Goal: Transaction & Acquisition: Purchase product/service

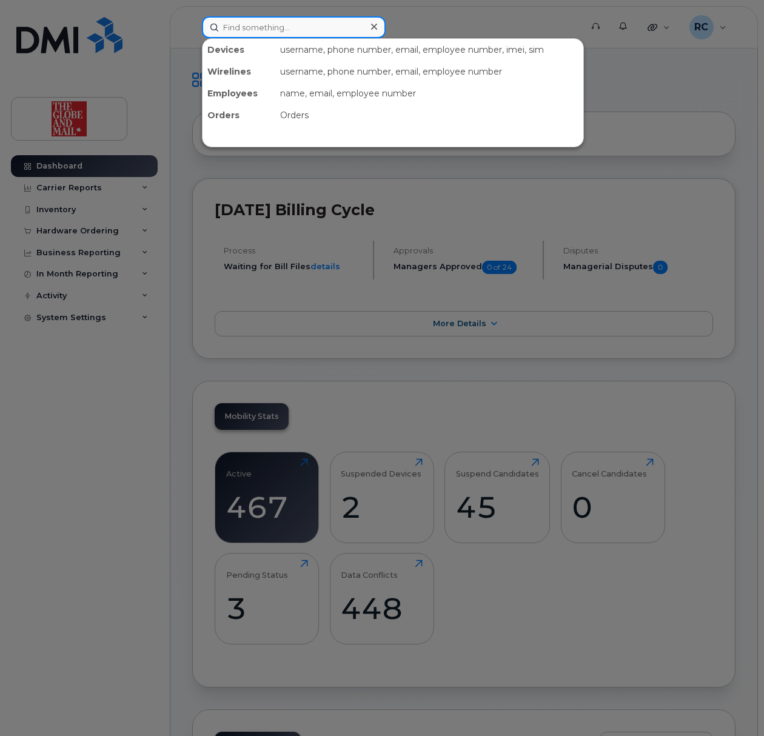
click at [257, 30] on input at bounding box center [294, 27] width 184 height 22
type input "nmc"
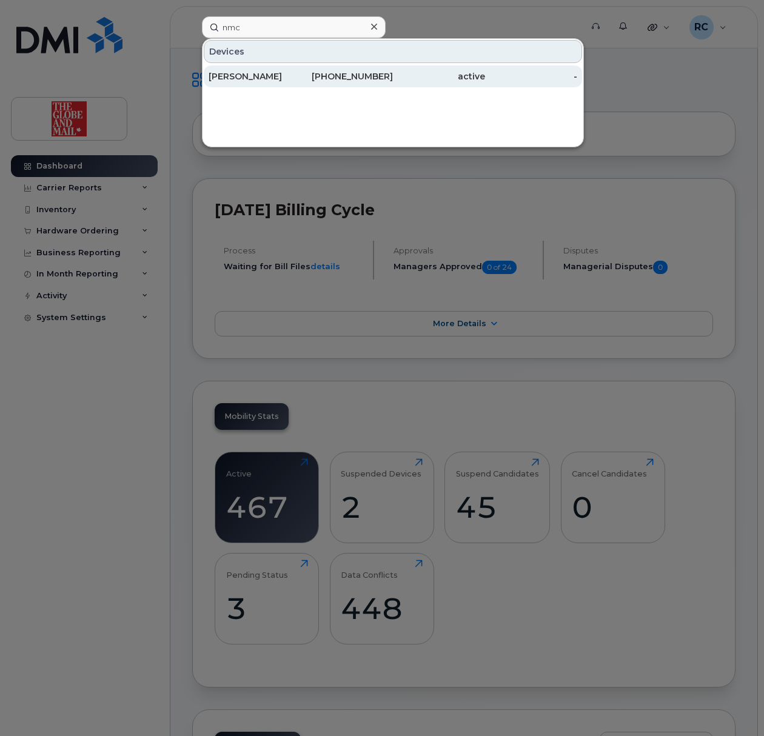
click at [245, 81] on div "McGee, Niall" at bounding box center [255, 76] width 92 height 12
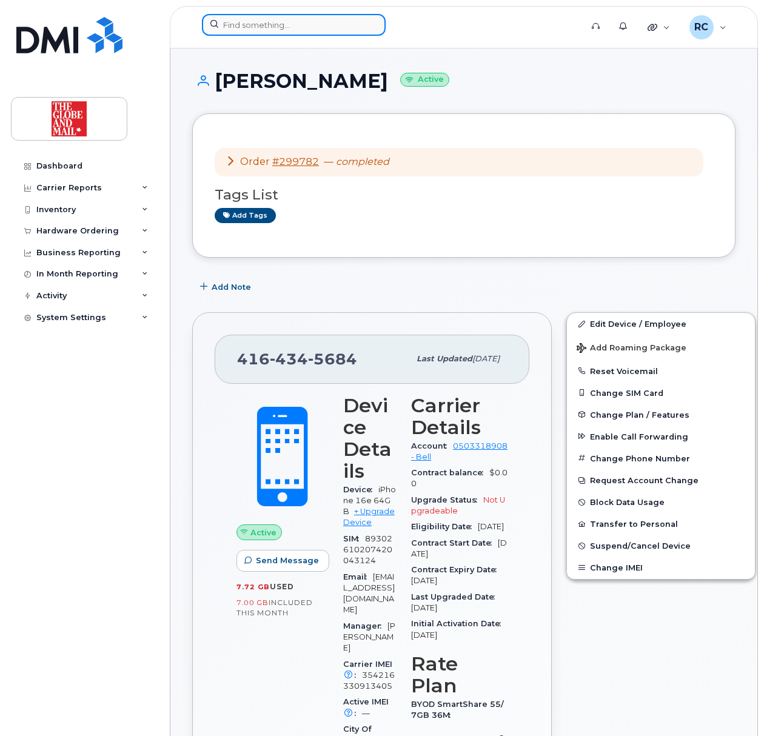
click at [263, 29] on input at bounding box center [294, 25] width 184 height 22
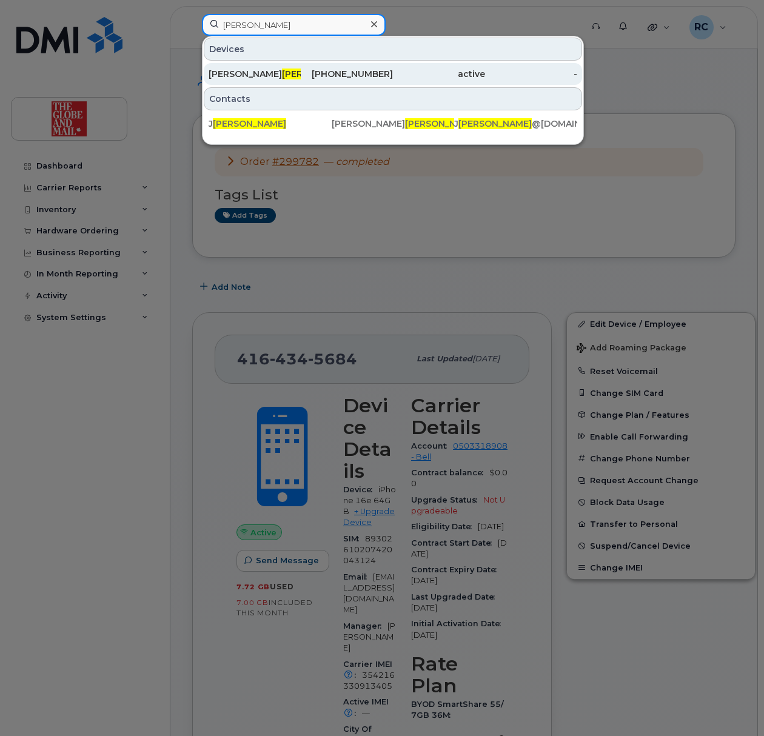
type input "badame"
click at [330, 73] on div "437-518-6907" at bounding box center [347, 74] width 92 height 12
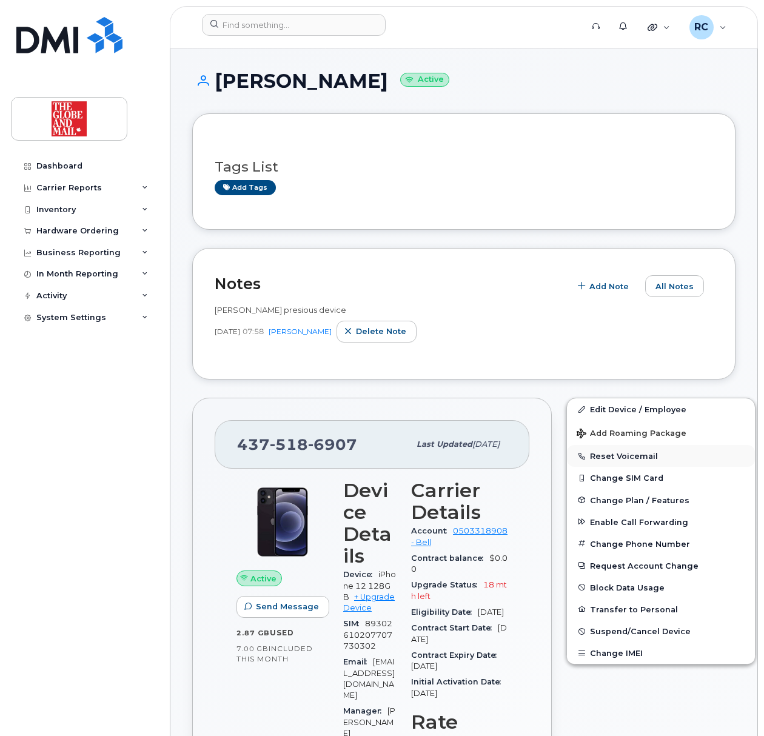
click at [617, 458] on button "Reset Voicemail" at bounding box center [661, 456] width 188 height 22
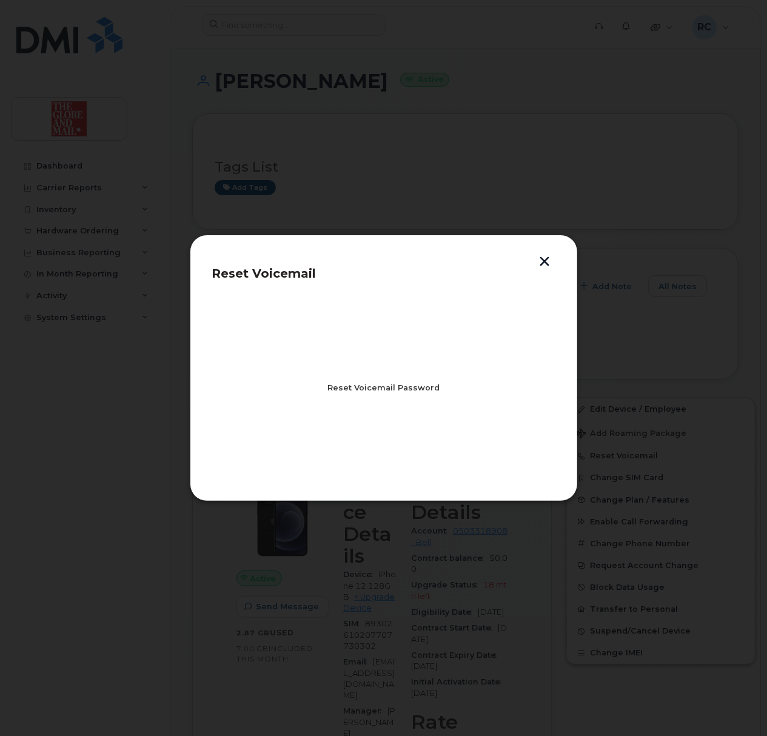
click at [399, 386] on span "Reset Voicemail Password" at bounding box center [383, 388] width 112 height 12
click at [379, 440] on span "Close" at bounding box center [384, 441] width 24 height 12
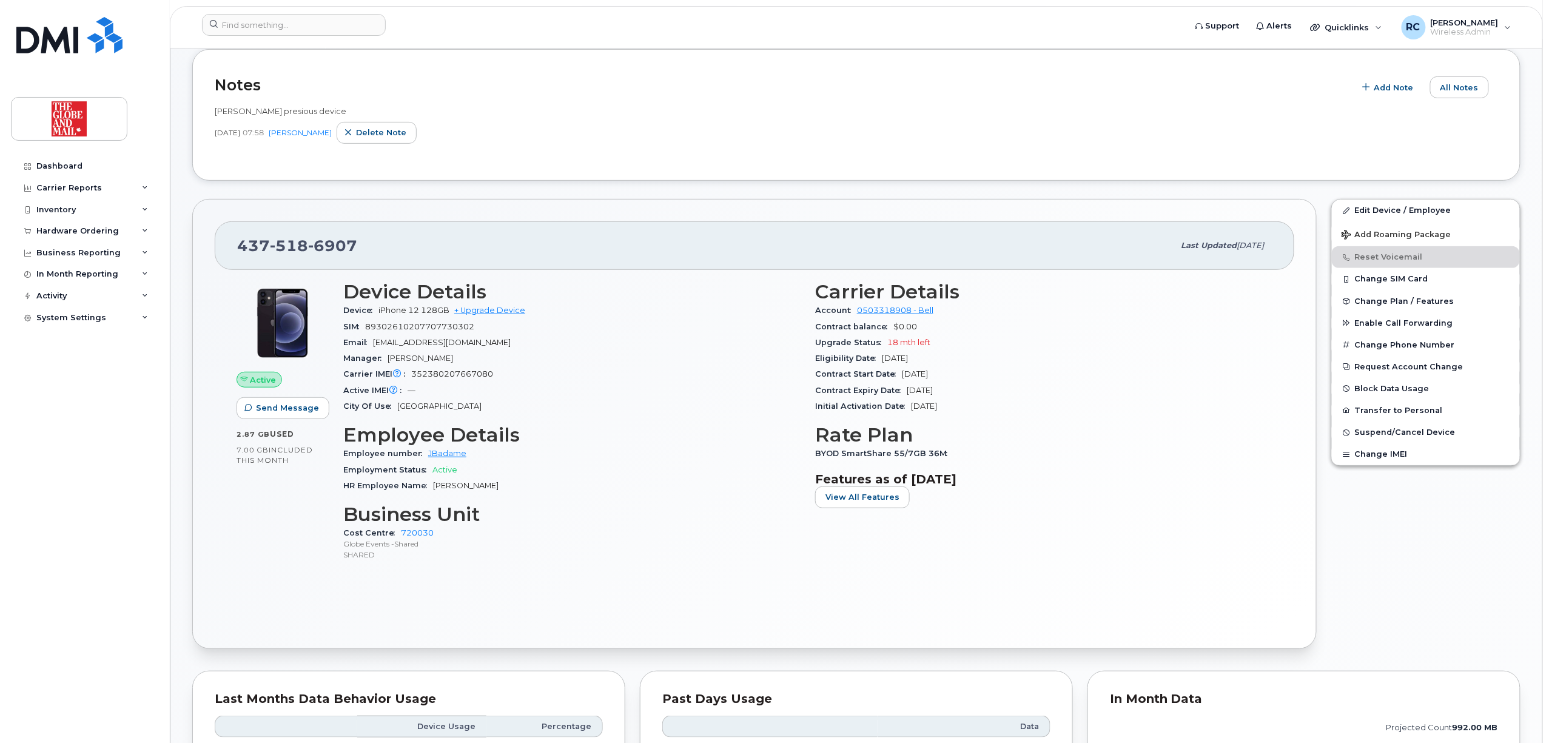
scroll to position [161, 0]
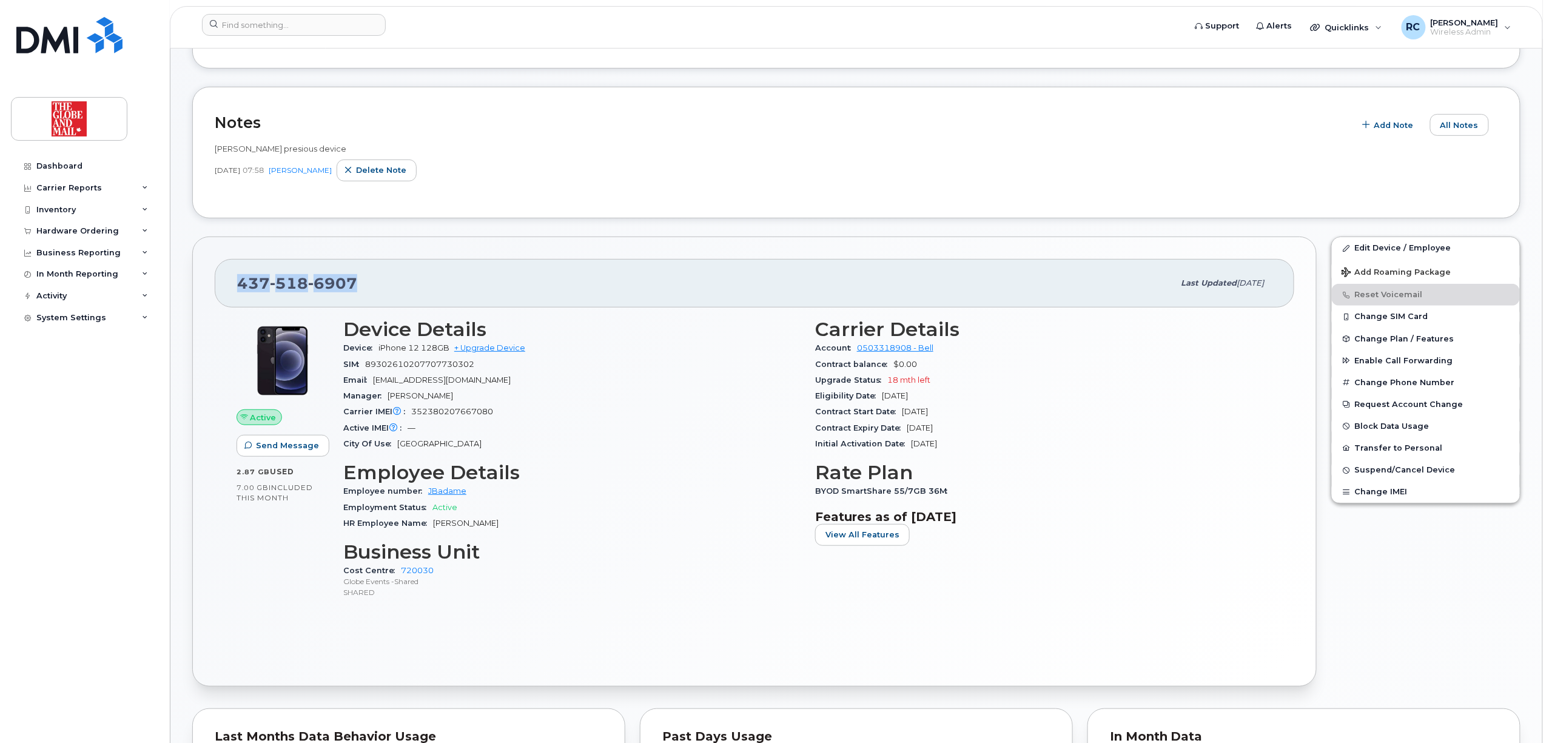
drag, startPoint x: 377, startPoint y: 286, endPoint x: 240, endPoint y: 286, distance: 137.0
click at [240, 286] on div "437 518 6907" at bounding box center [705, 282] width 937 height 25
copy span "437 518 6907"
click at [763, 24] on span "Quicklinks" at bounding box center [1347, 27] width 44 height 10
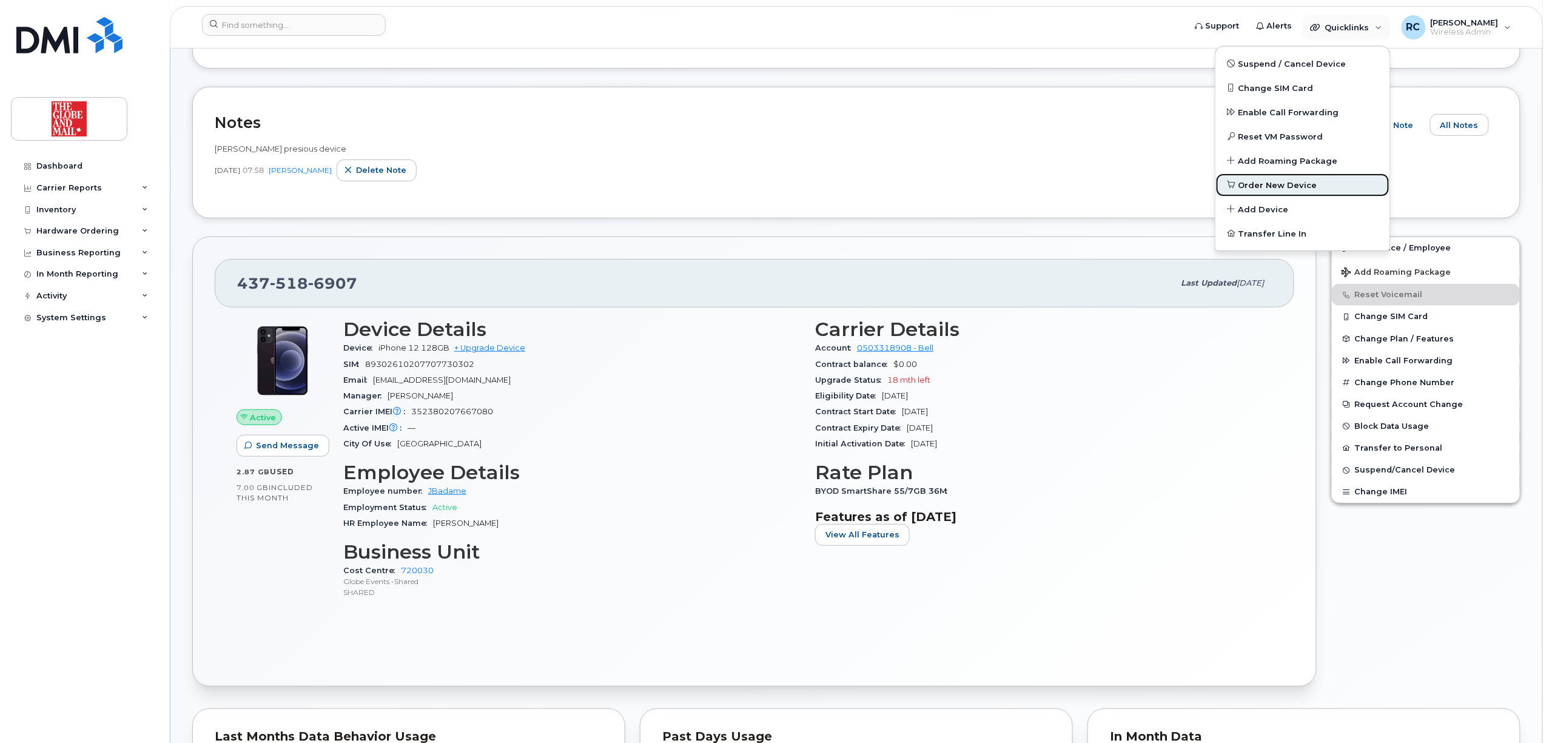
click at [763, 180] on span "Order New Device" at bounding box center [1277, 185] width 79 height 12
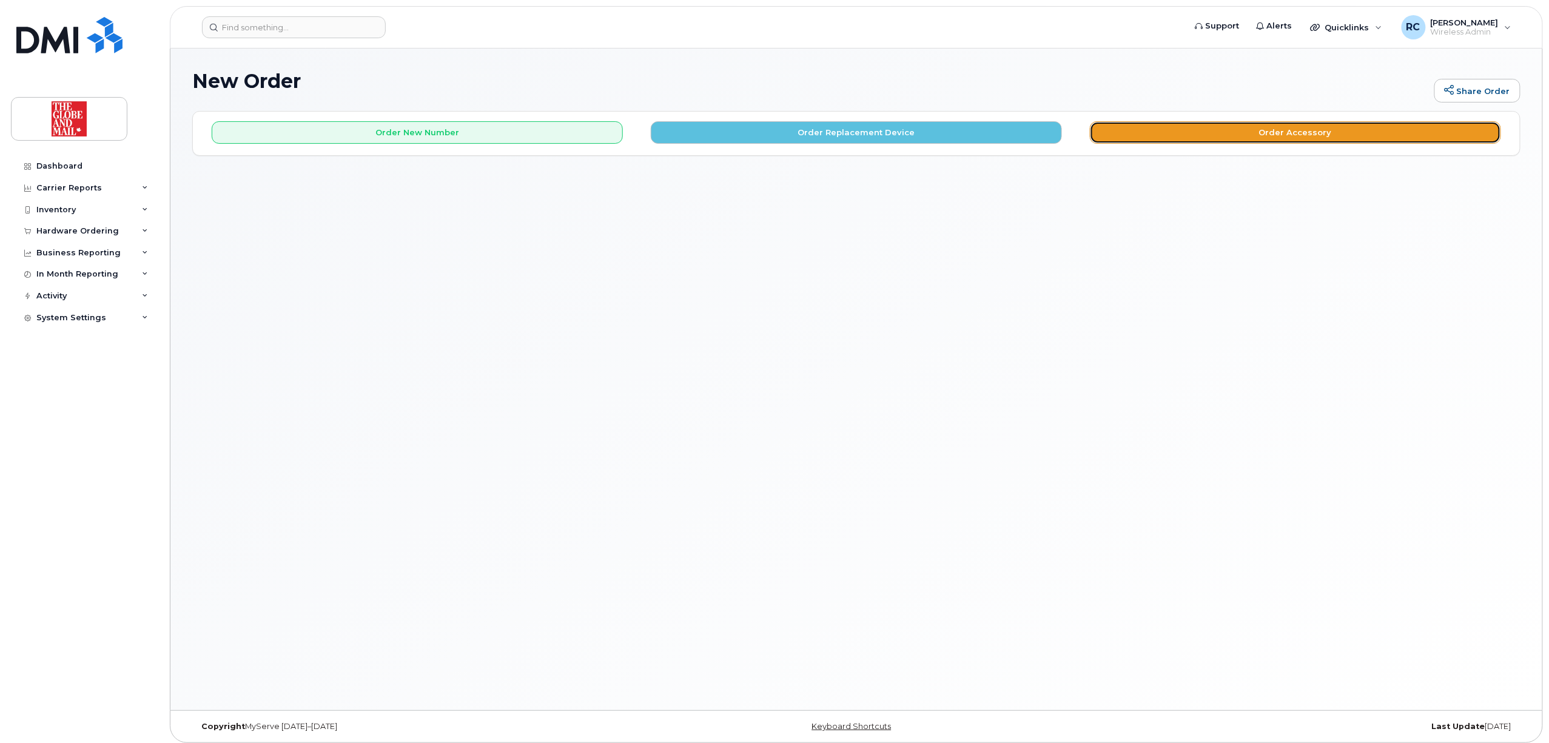
click at [1315, 129] on button "Order Accessory" at bounding box center [1295, 132] width 411 height 22
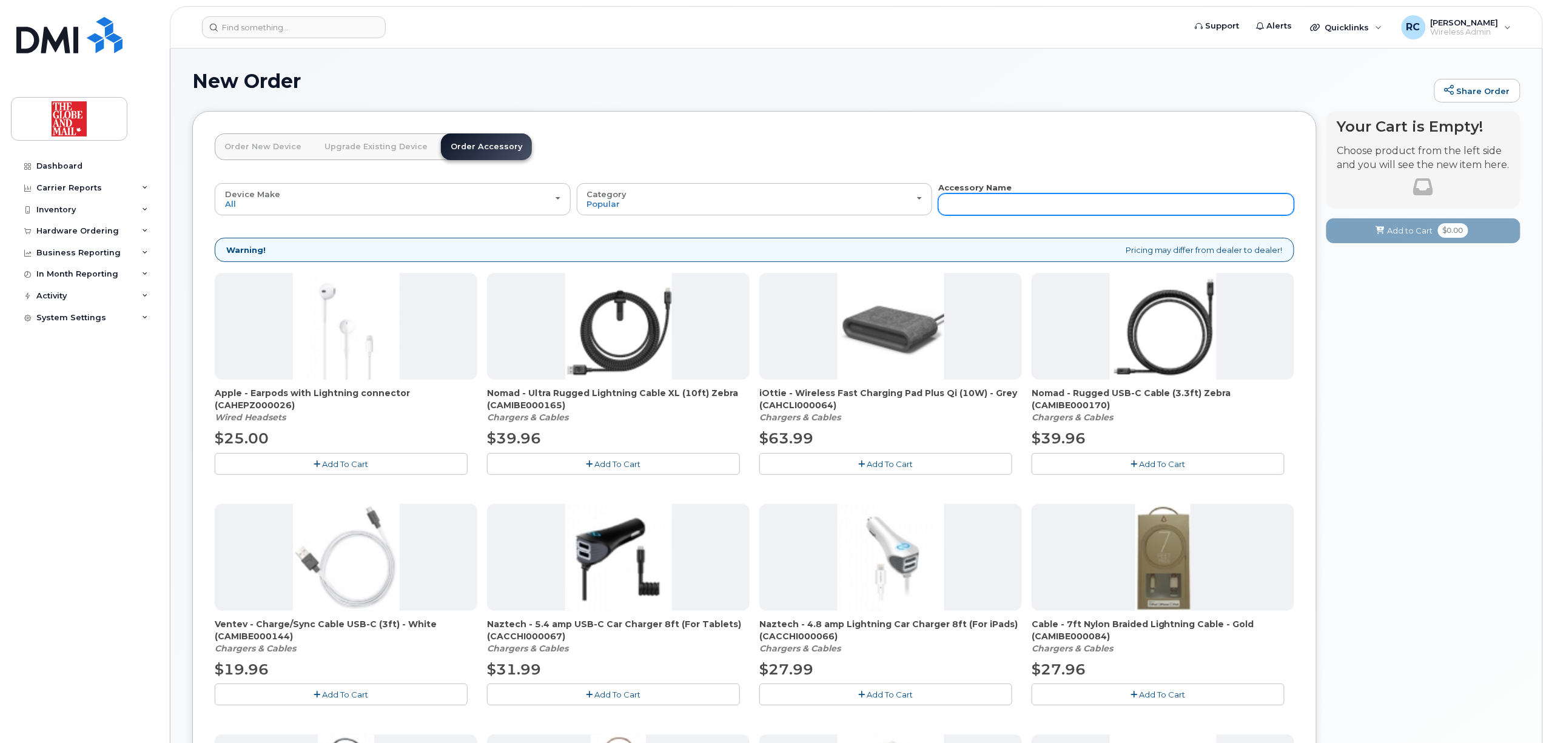
click at [995, 204] on input "text" at bounding box center [1116, 204] width 356 height 22
type input "charger"
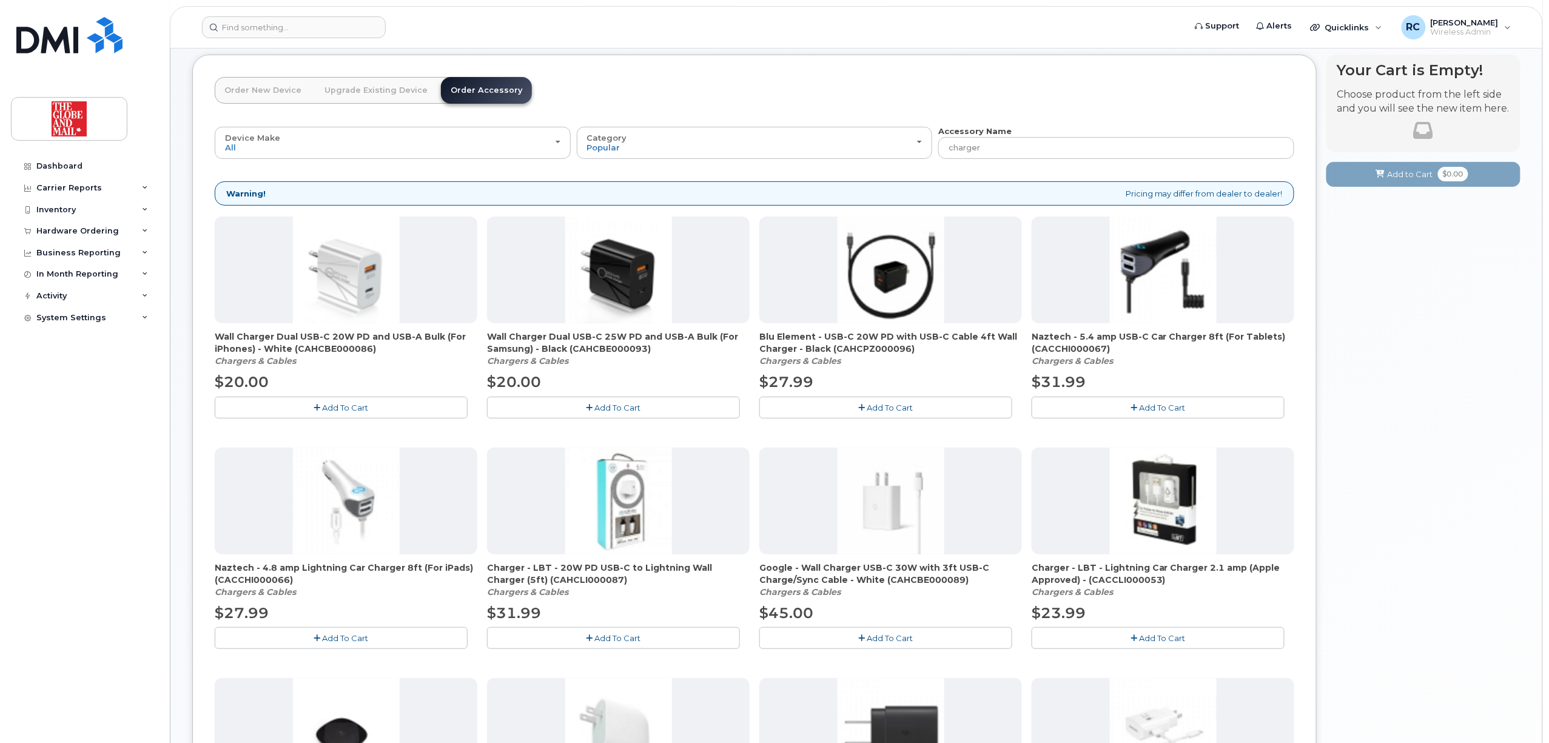
scroll to position [81, 0]
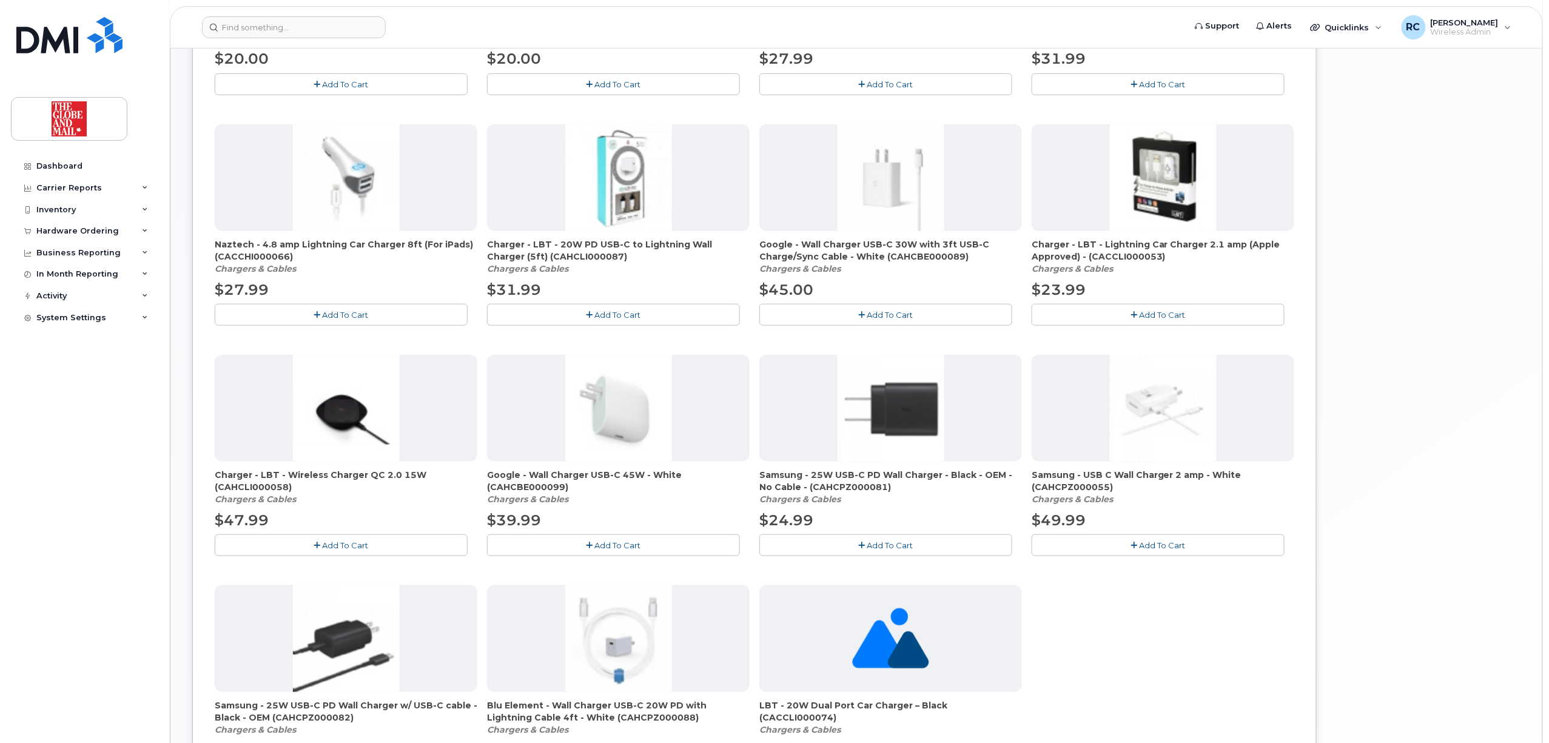
drag, startPoint x: 740, startPoint y: 486, endPoint x: 737, endPoint y: 478, distance: 8.2
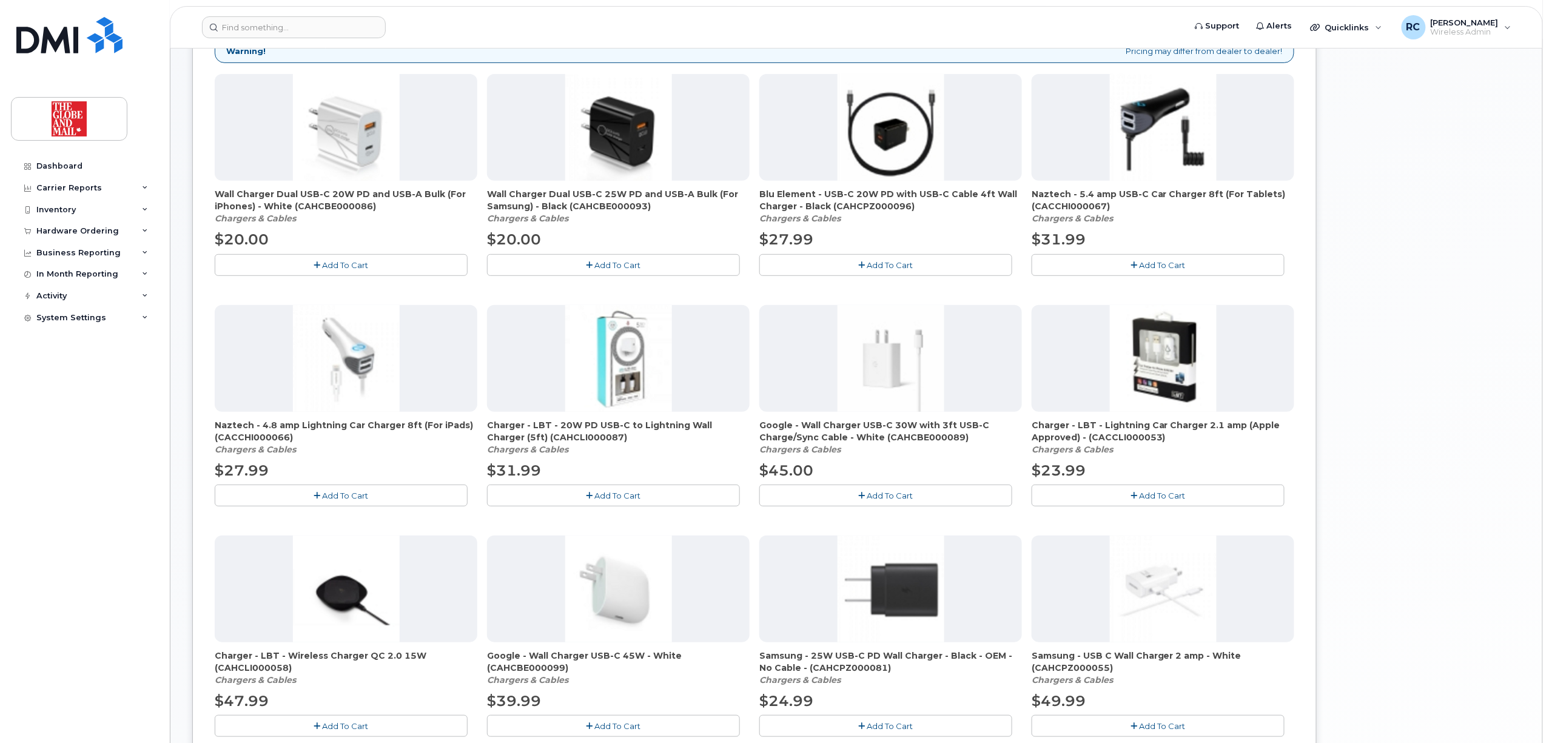
scroll to position [118, 0]
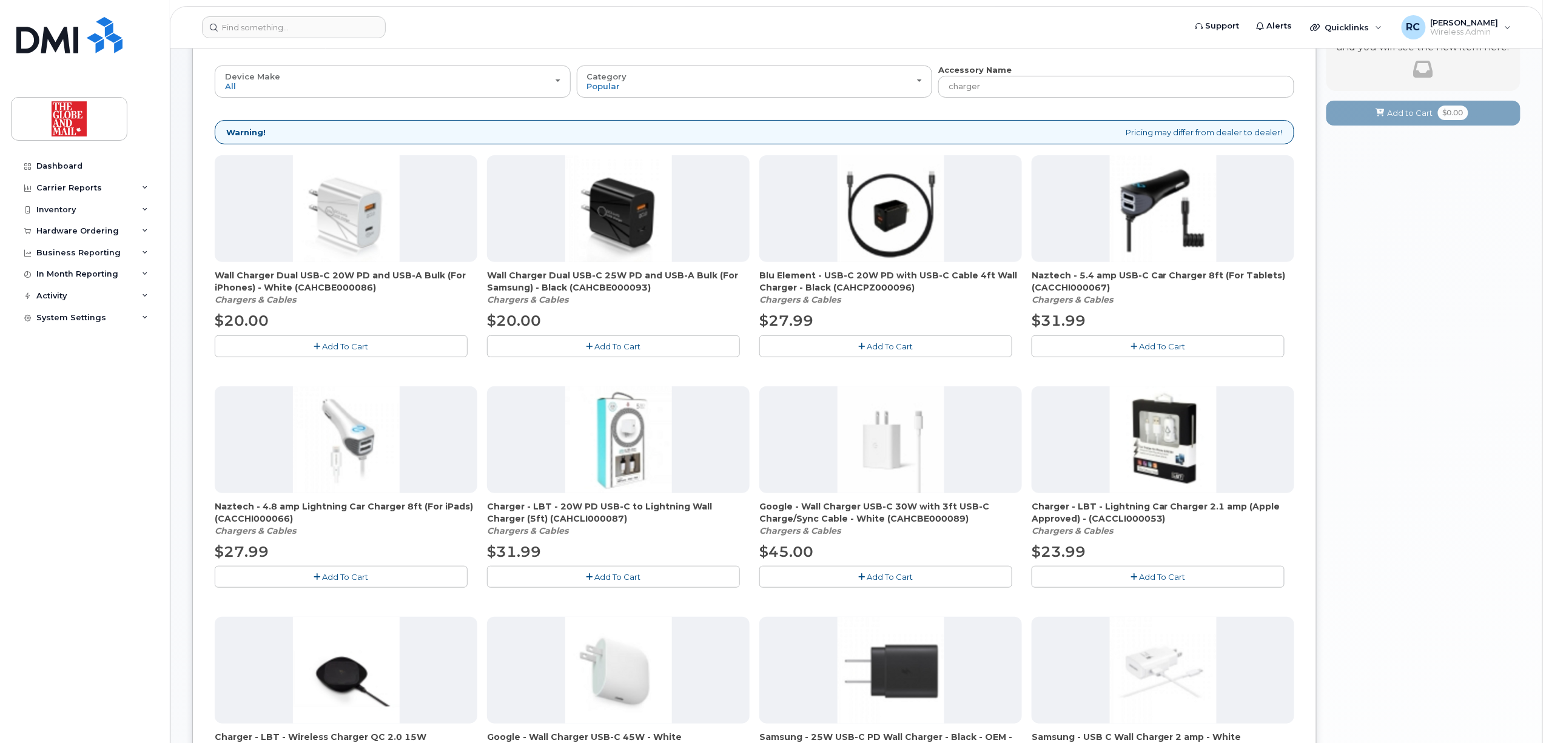
drag, startPoint x: 606, startPoint y: 574, endPoint x: 731, endPoint y: 537, distance: 130.3
click at [731, 537] on div "Charger - LBT - 20W PD USB-C to Lightning Wall Charger (5ft) (CAHCLI000087) Cha…" at bounding box center [618, 486] width 263 height 201
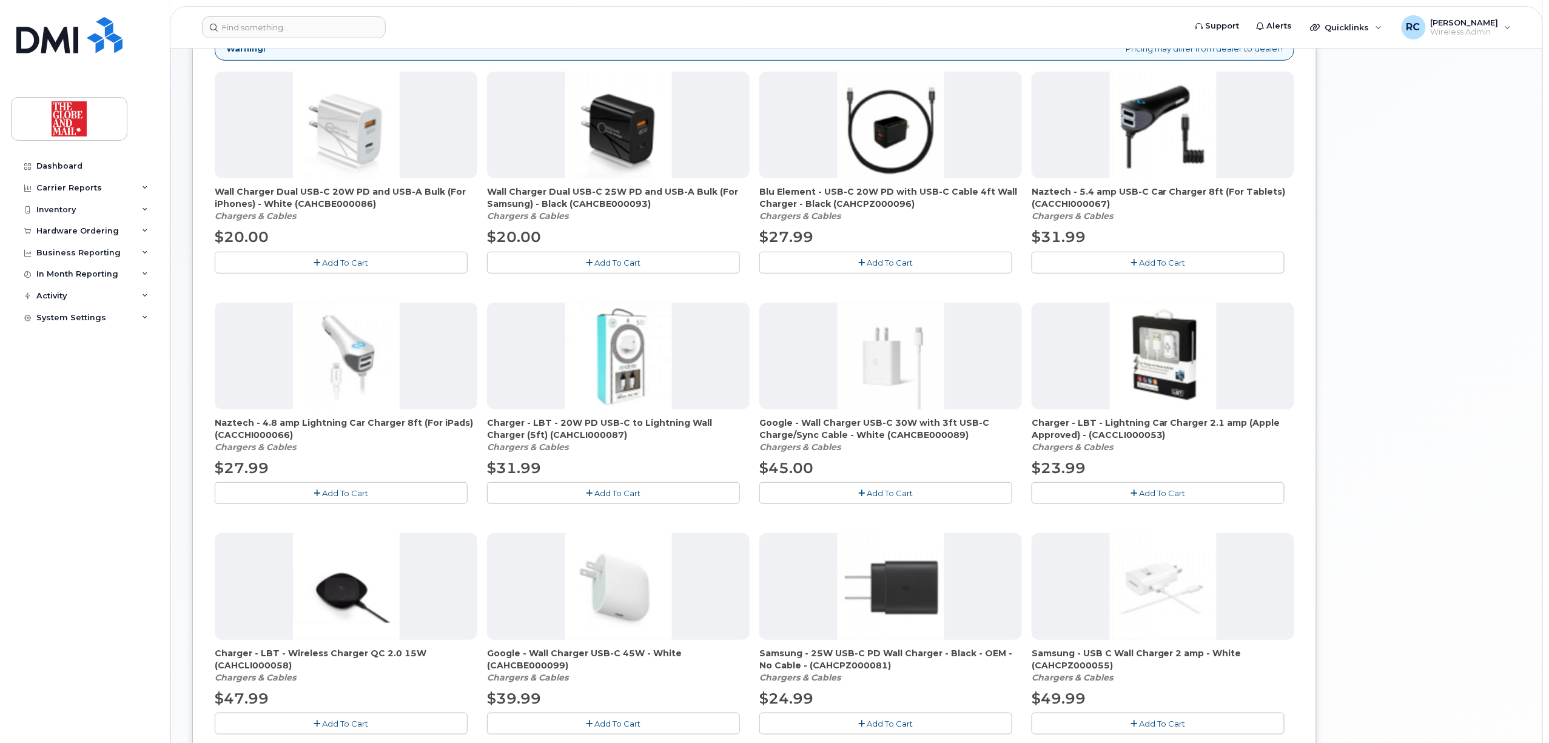
scroll to position [199, 0]
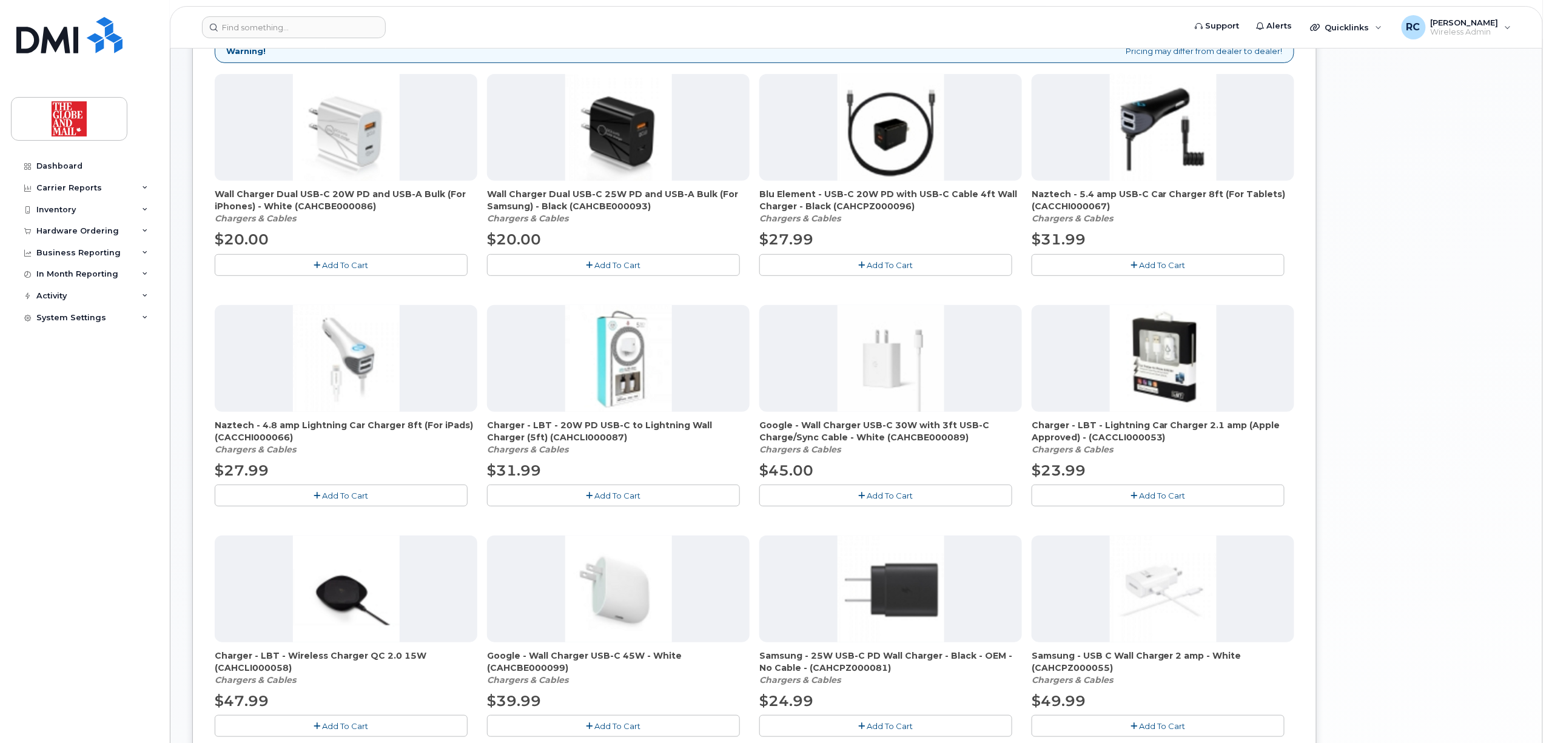
click at [639, 493] on span "Add To Cart" at bounding box center [618, 496] width 46 height 10
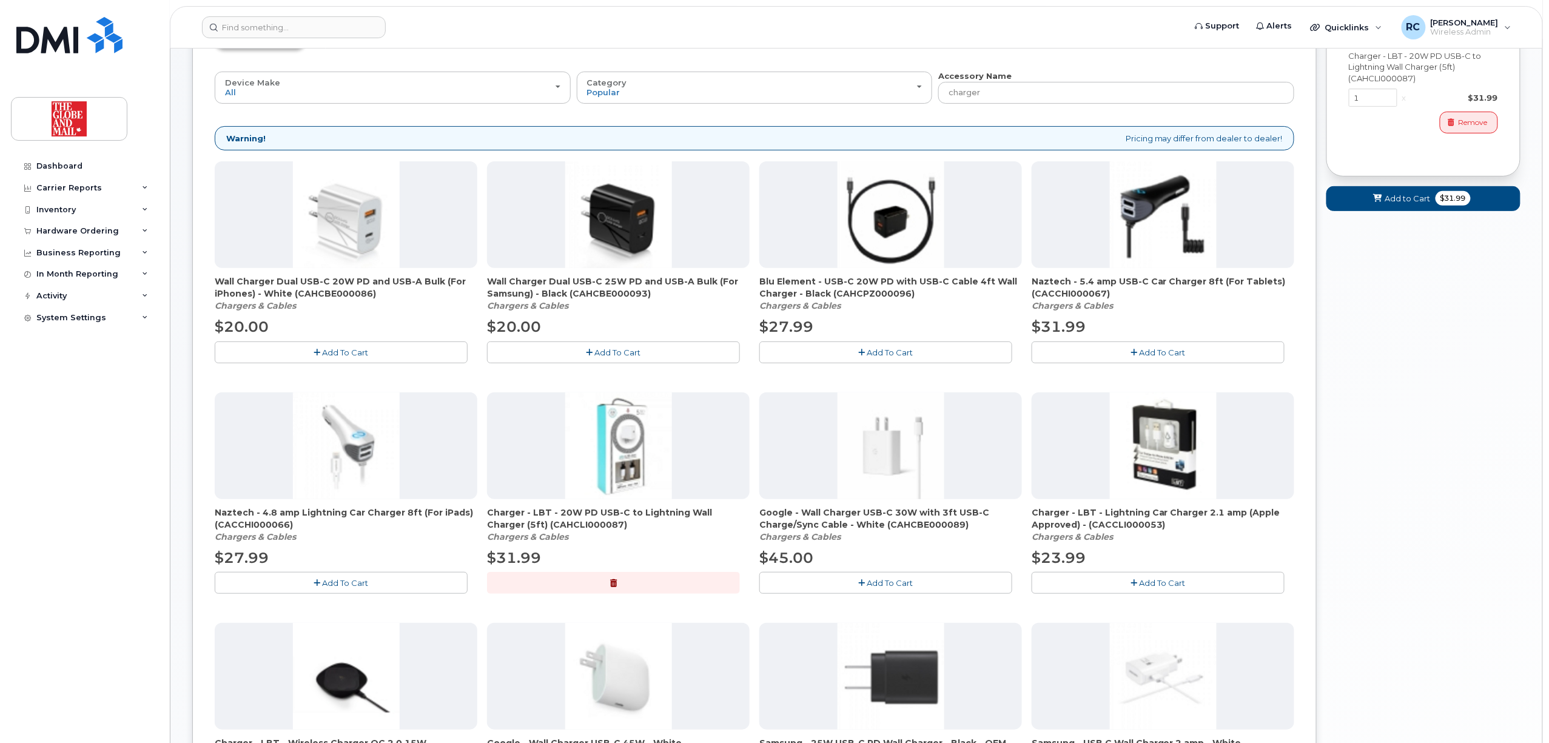
scroll to position [37, 0]
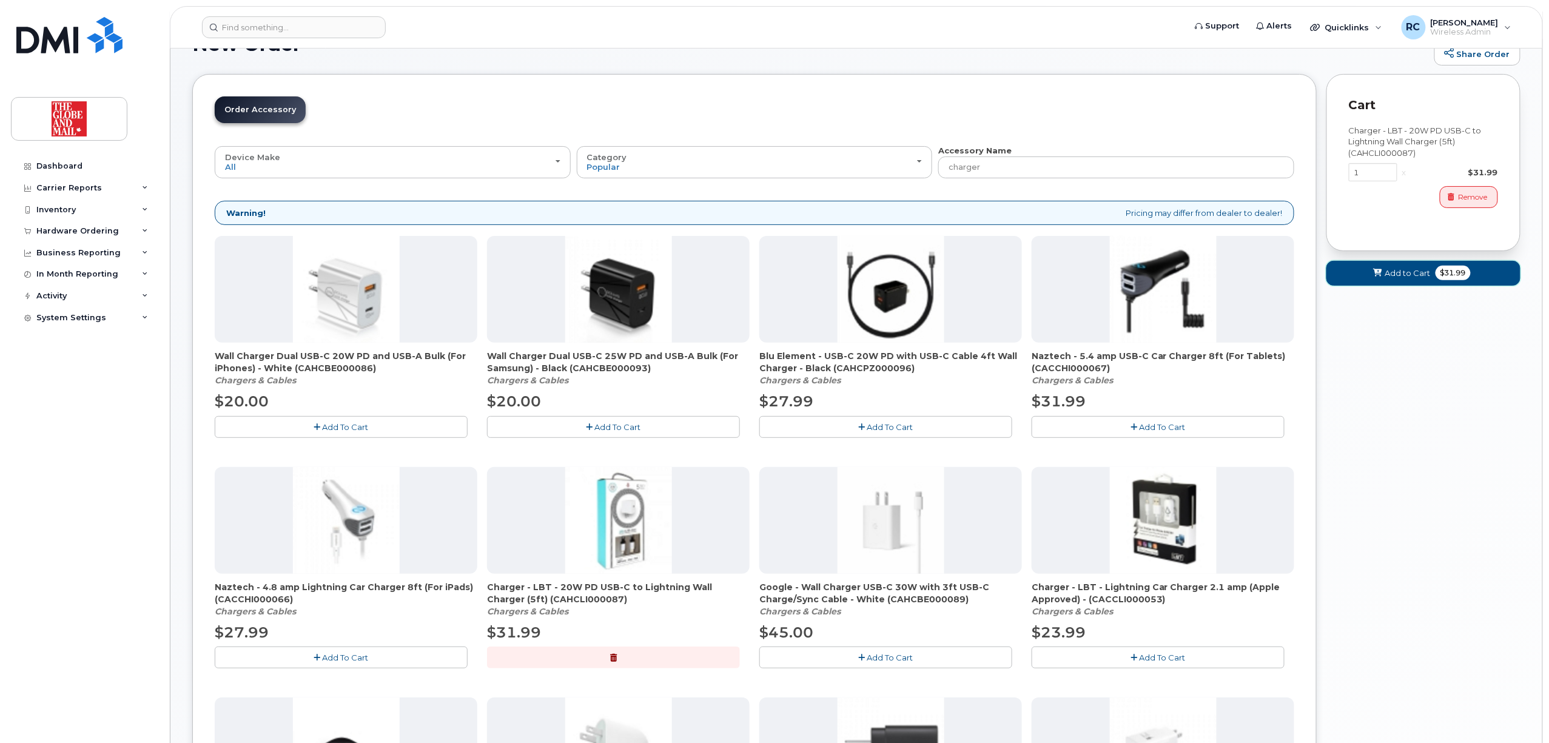
click at [1397, 280] on button "Add to Cart $31.99" at bounding box center [1423, 273] width 194 height 25
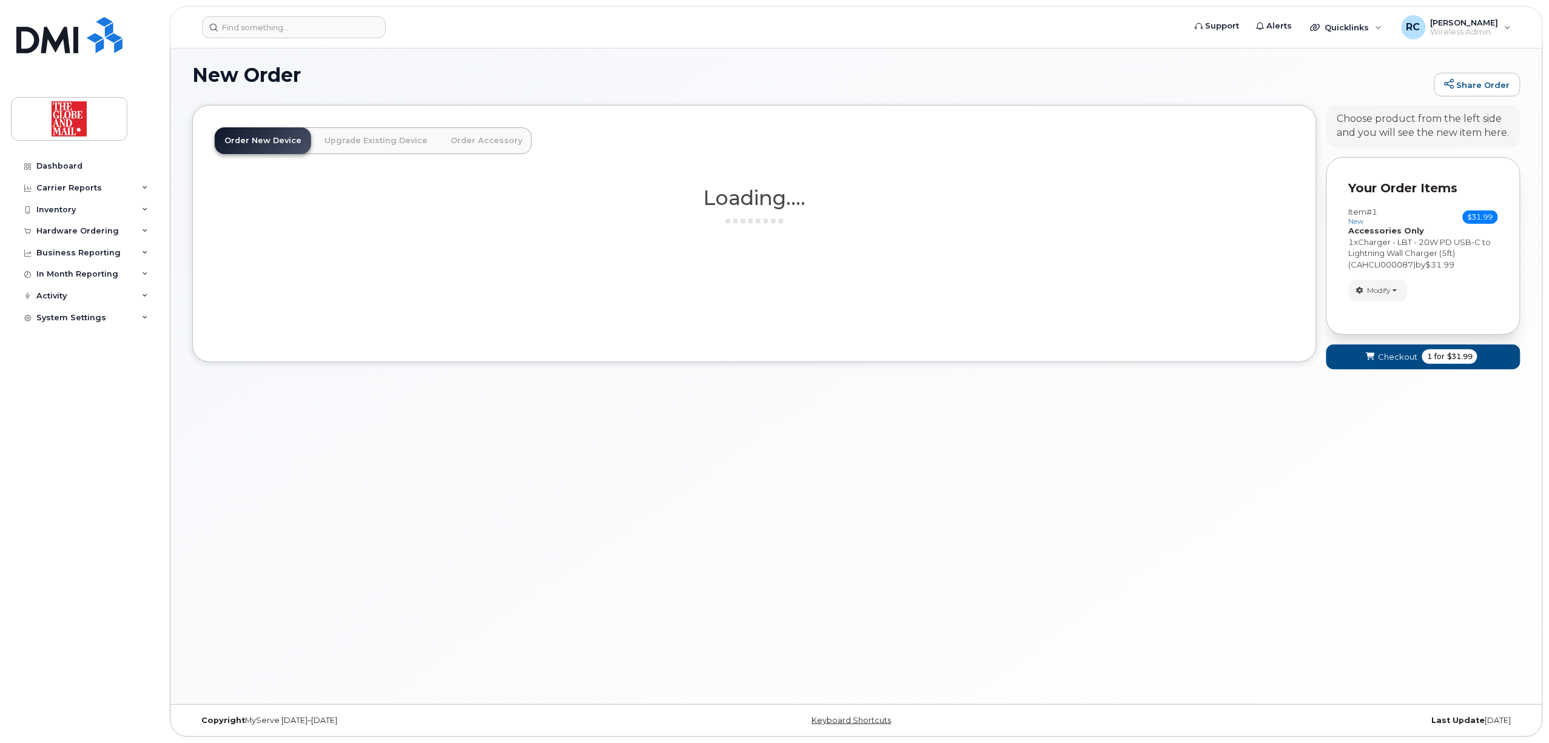
scroll to position [6, 0]
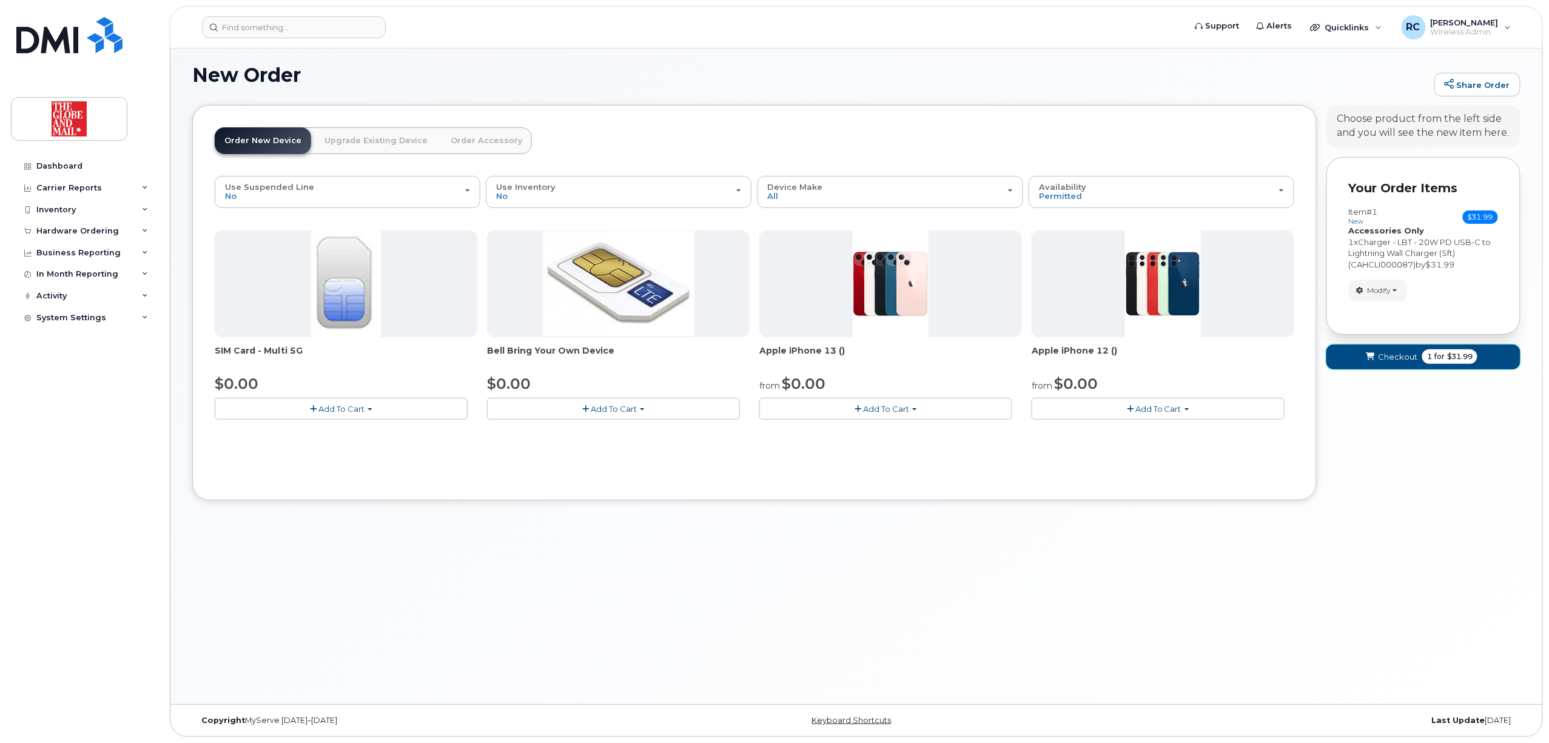
click at [1395, 357] on span "Checkout" at bounding box center [1397, 357] width 39 height 12
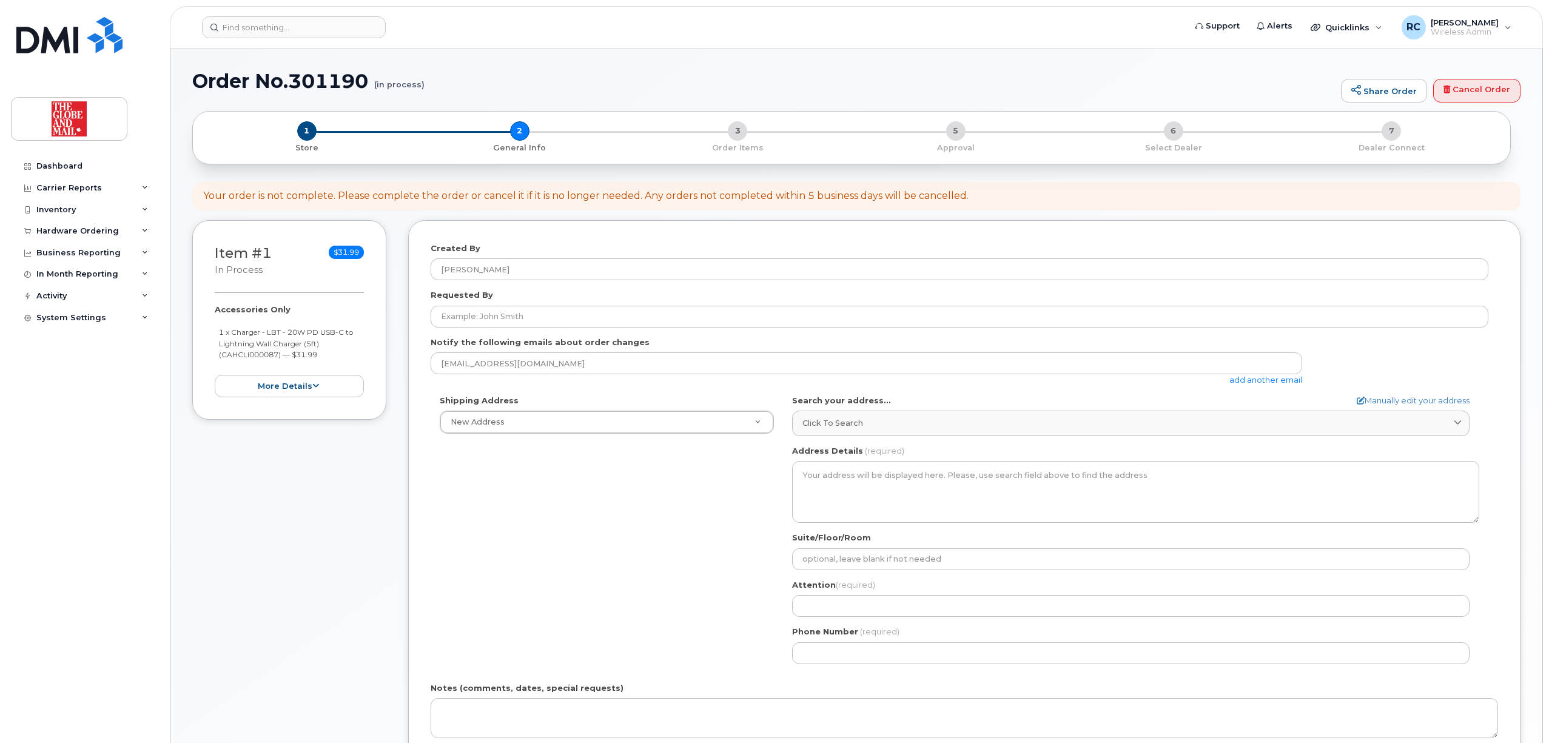
select select
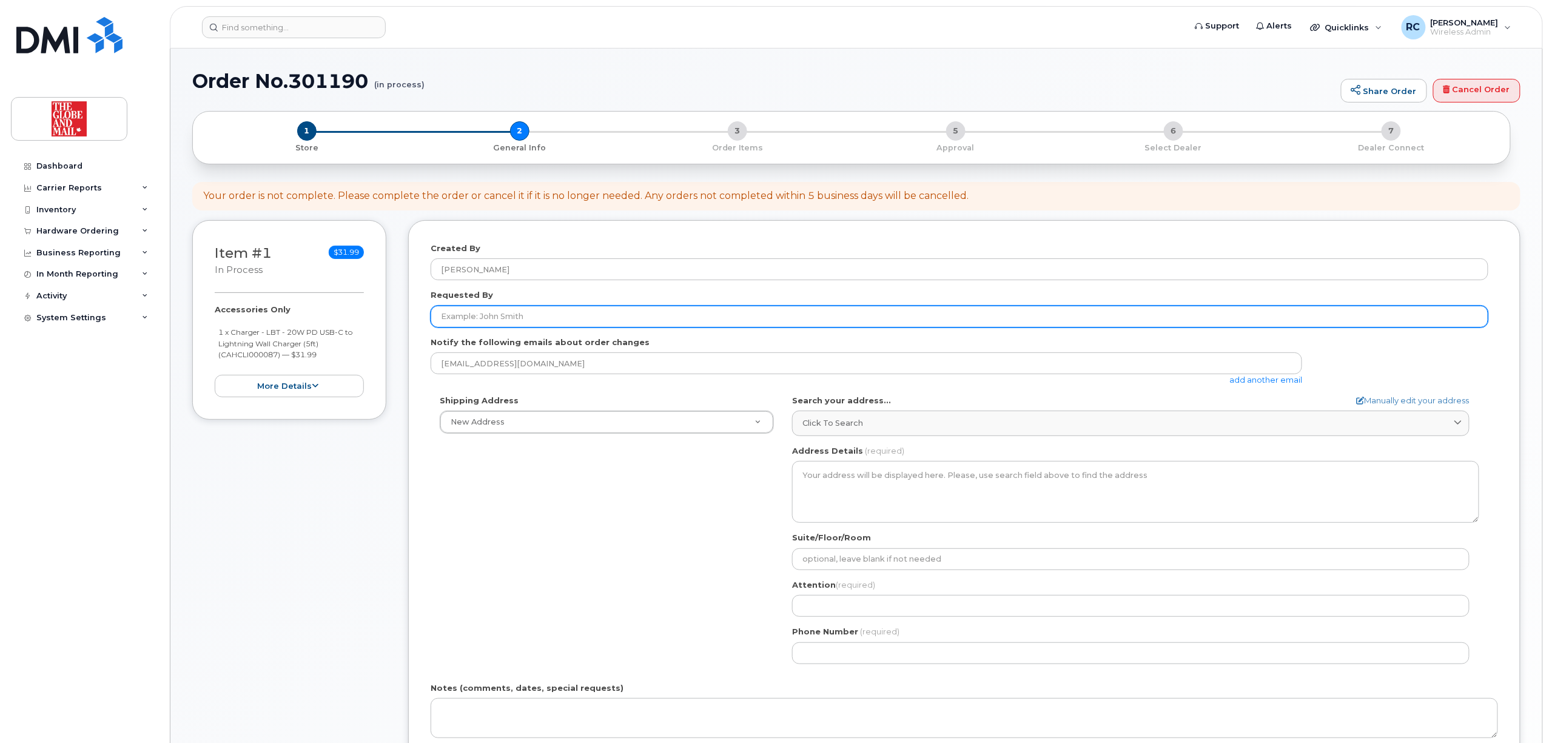
click at [574, 321] on input "Requested By" at bounding box center [960, 317] width 1058 height 22
type input "[PERSON_NAME]"
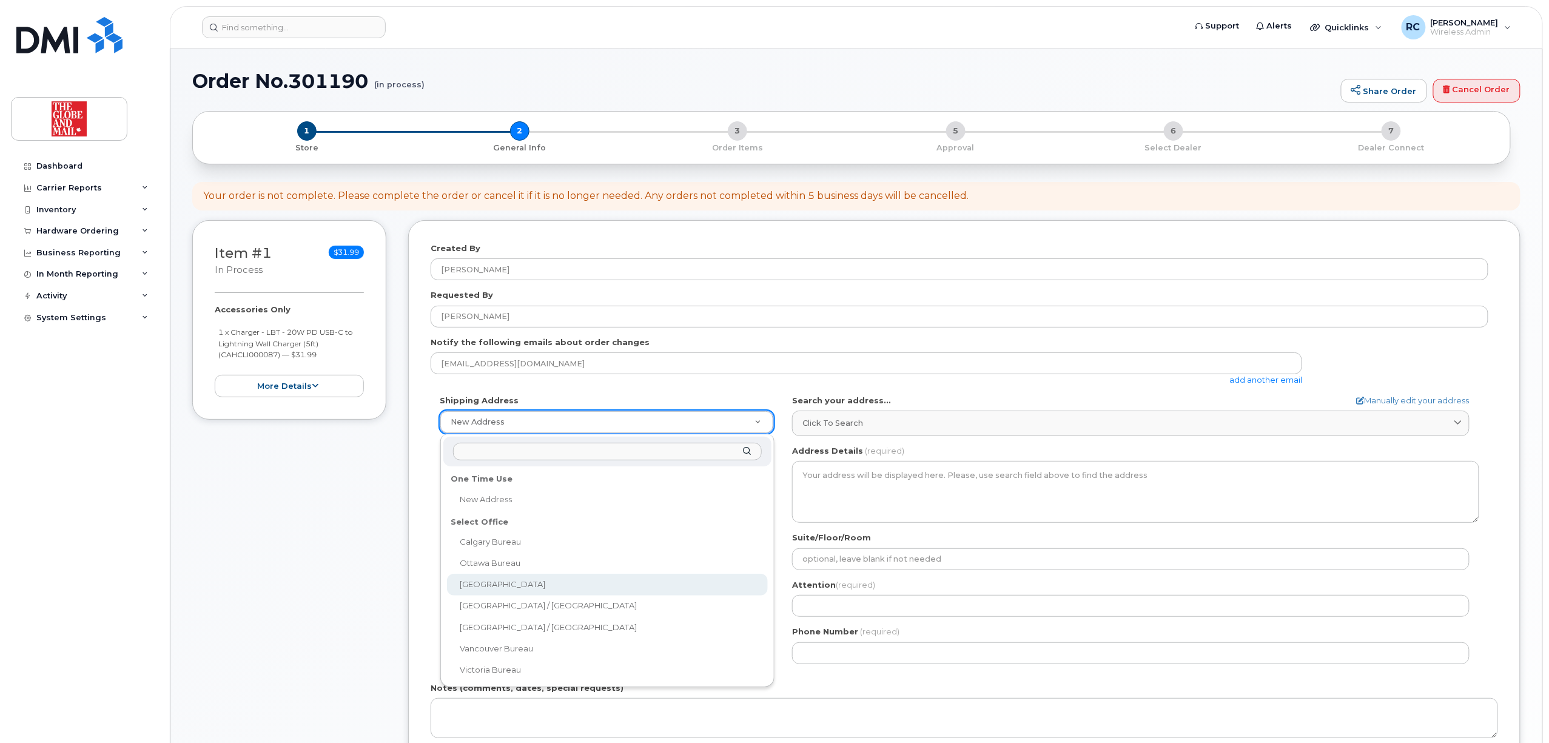
select select
type textarea "[STREET_ADDRESS]"
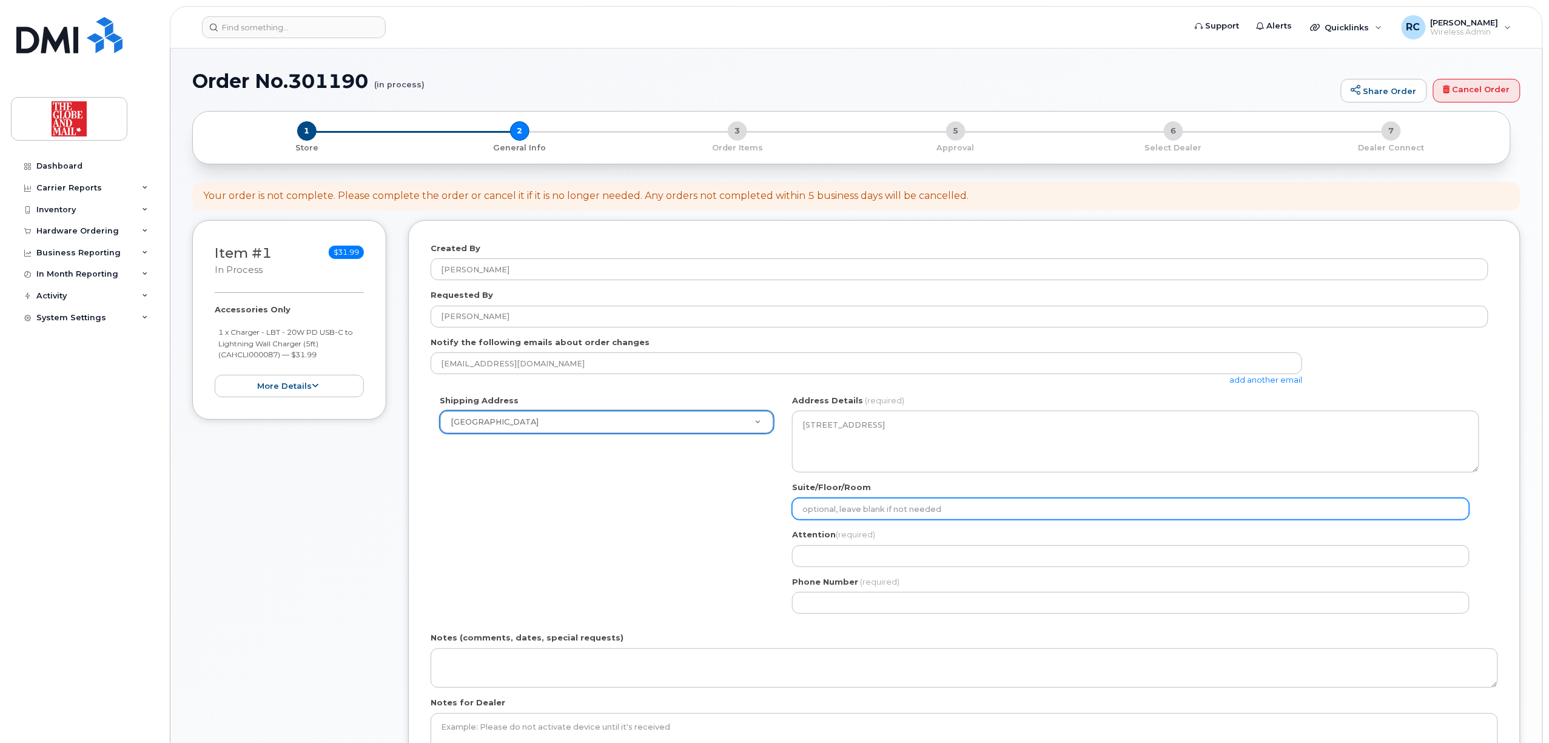
click at [884, 518] on input "Suite/Floor/Room" at bounding box center [1130, 509] width 677 height 22
type input "16th floor"
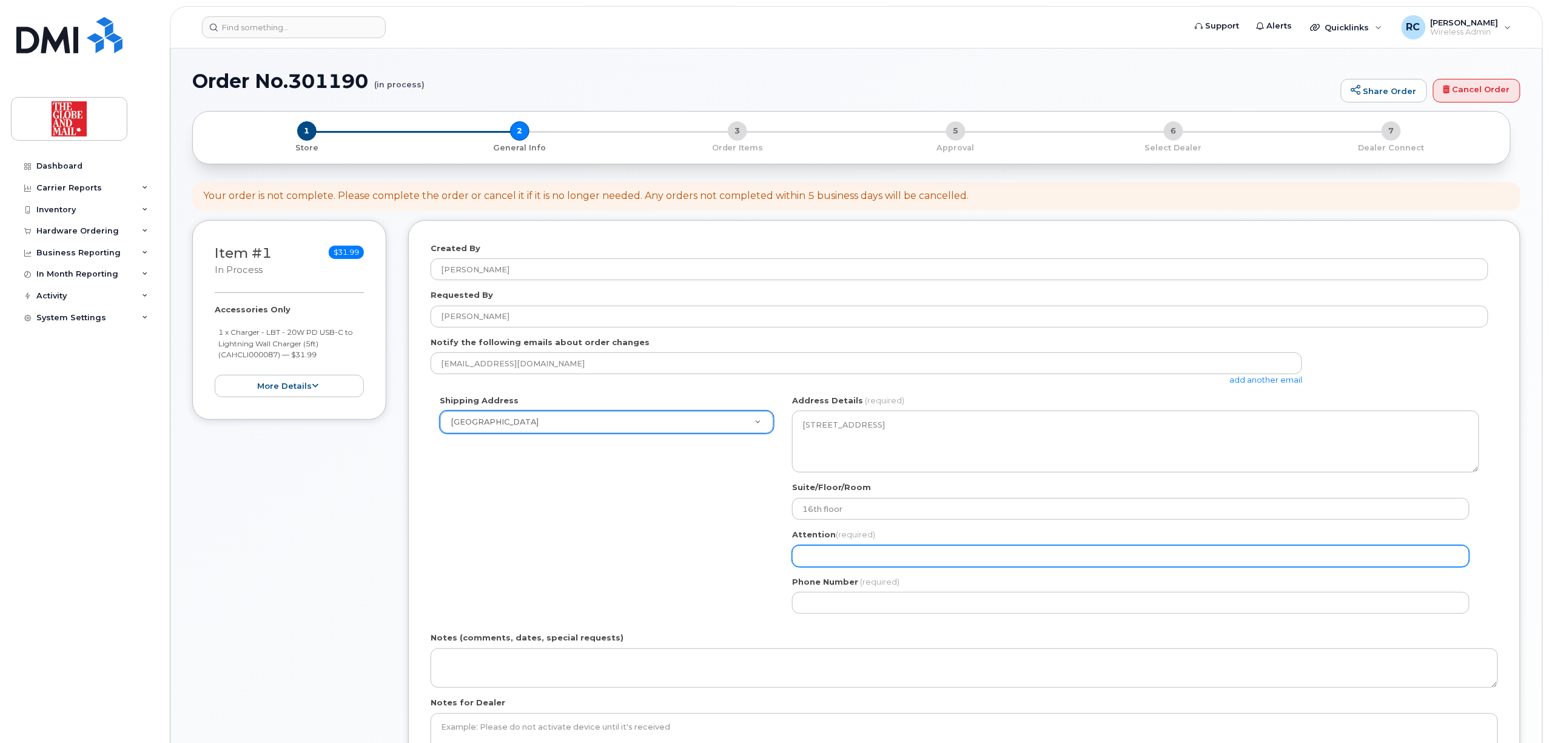
click at [894, 558] on input "Attention (required)" at bounding box center [1130, 556] width 677 height 22
select select
type input "I"
select select
type input "IT"
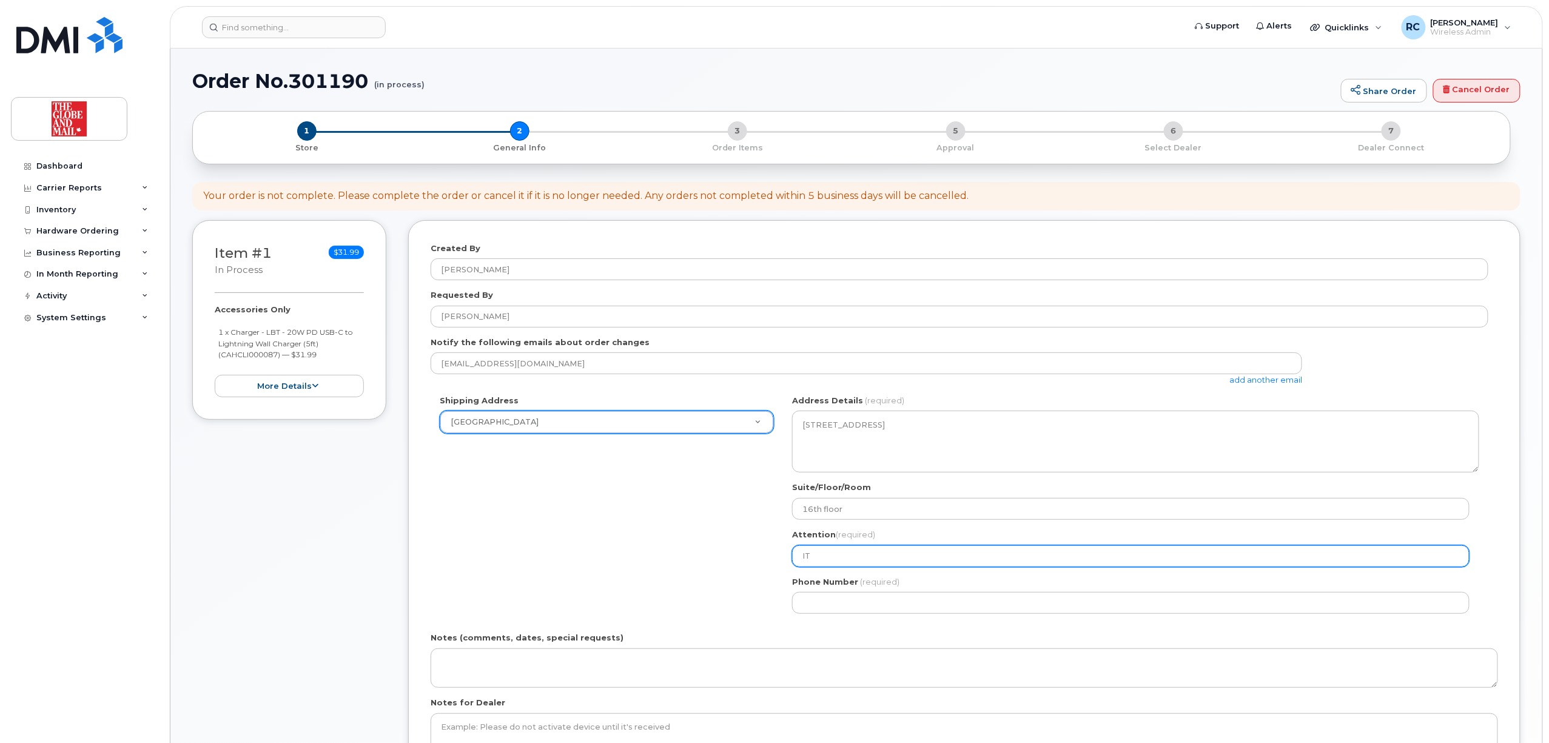
select select
type input "IT S"
select select
type input "IT Su"
select select
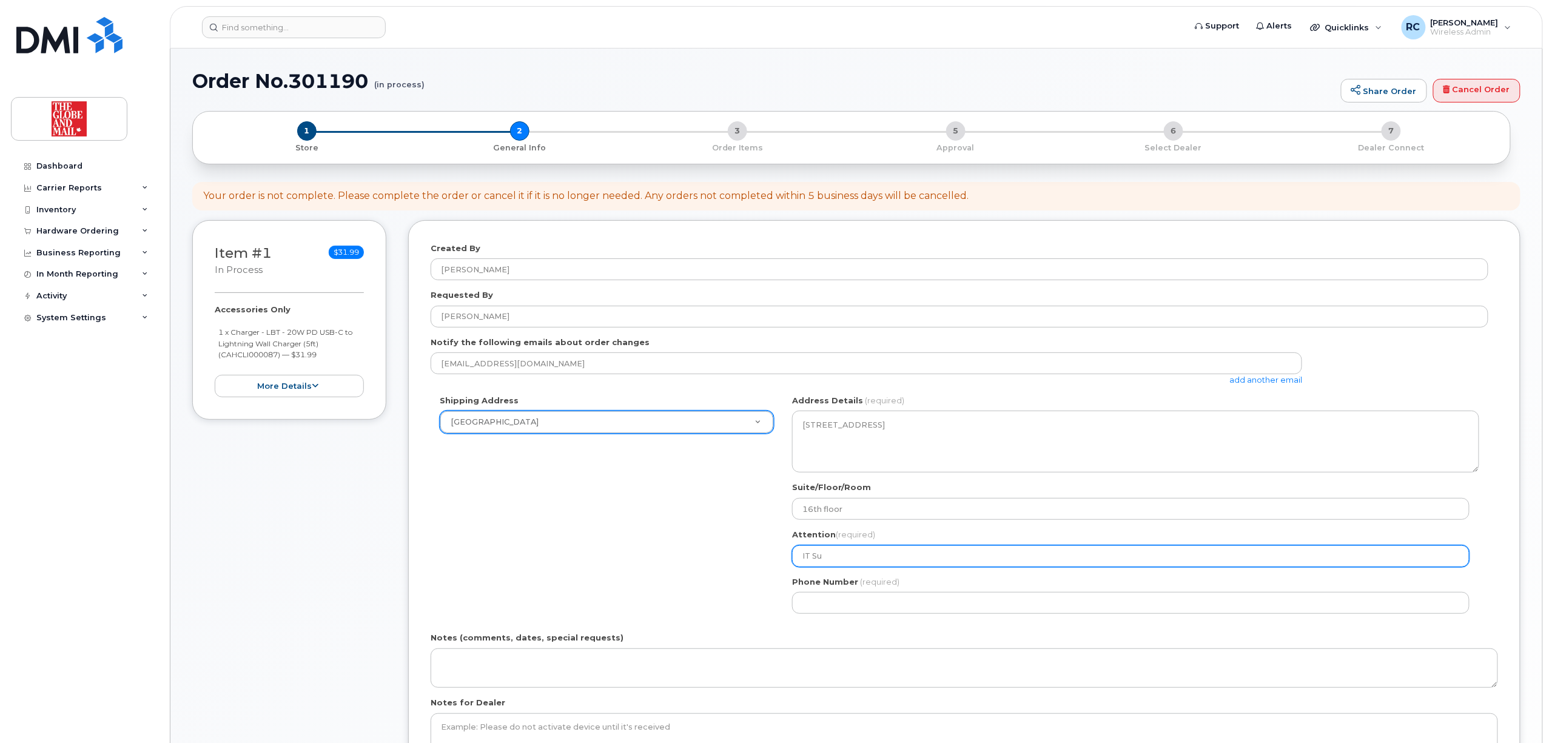
type input "IT Sup"
select select
type input "IT Support"
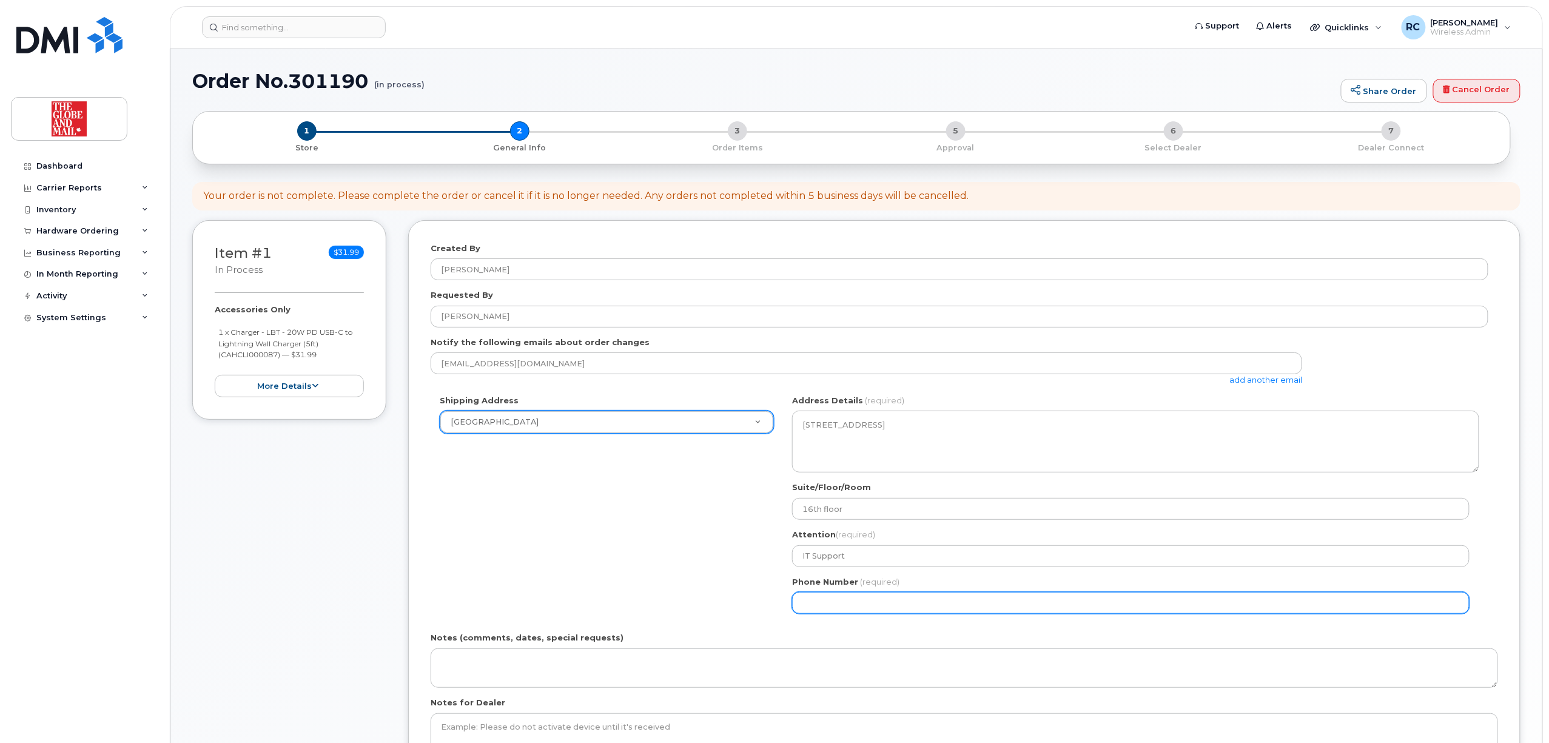
click at [891, 607] on input "Phone Number" at bounding box center [1130, 603] width 677 height 22
select select
type input "416"
click at [813, 599] on input "Phone Number" at bounding box center [1130, 603] width 677 height 22
type input "416"
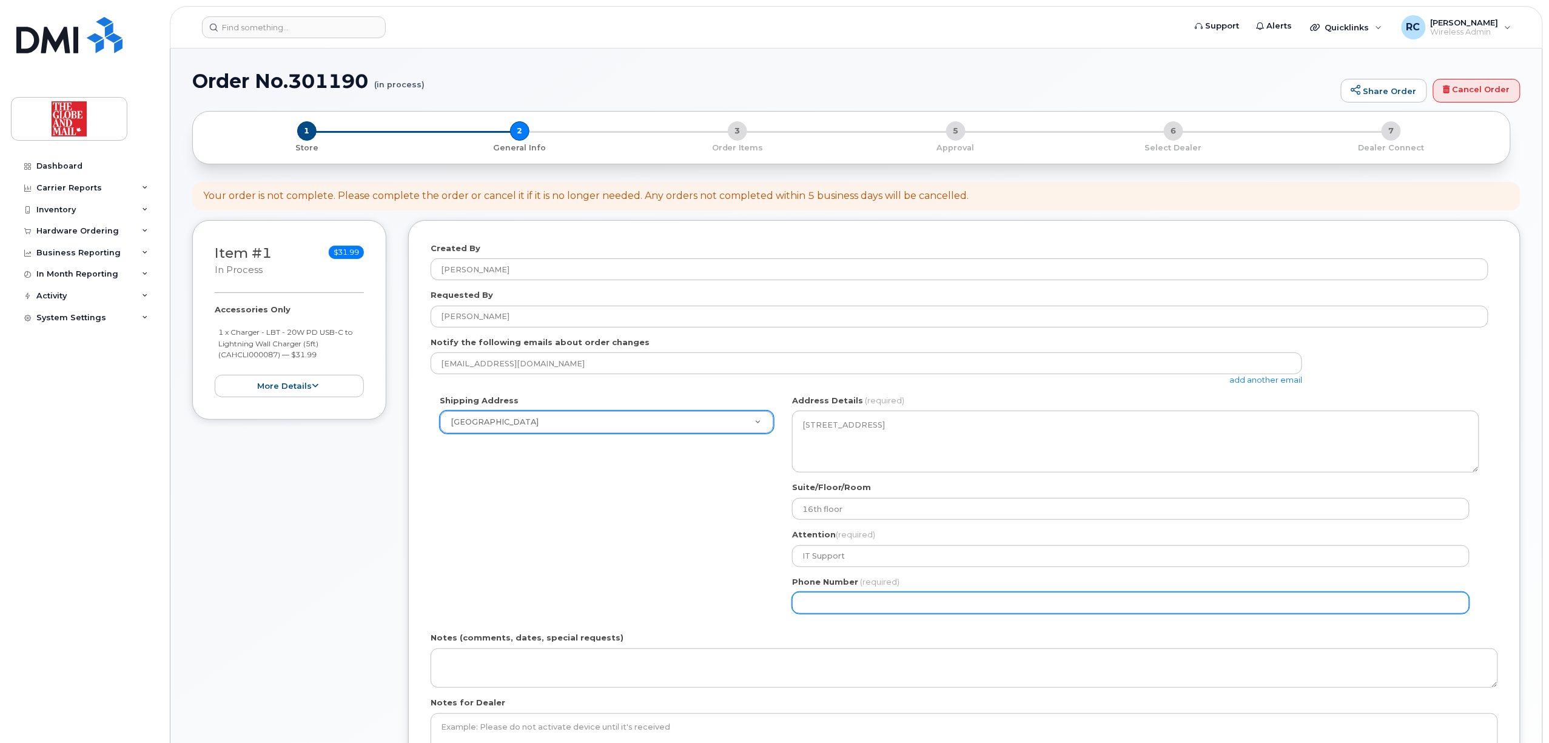
click at [877, 602] on input "Phone Number" at bounding box center [1130, 603] width 677 height 22
click at [811, 609] on input "Phone Number" at bounding box center [1130, 603] width 677 height 22
type input "416585529"
select select
type input "4165855297"
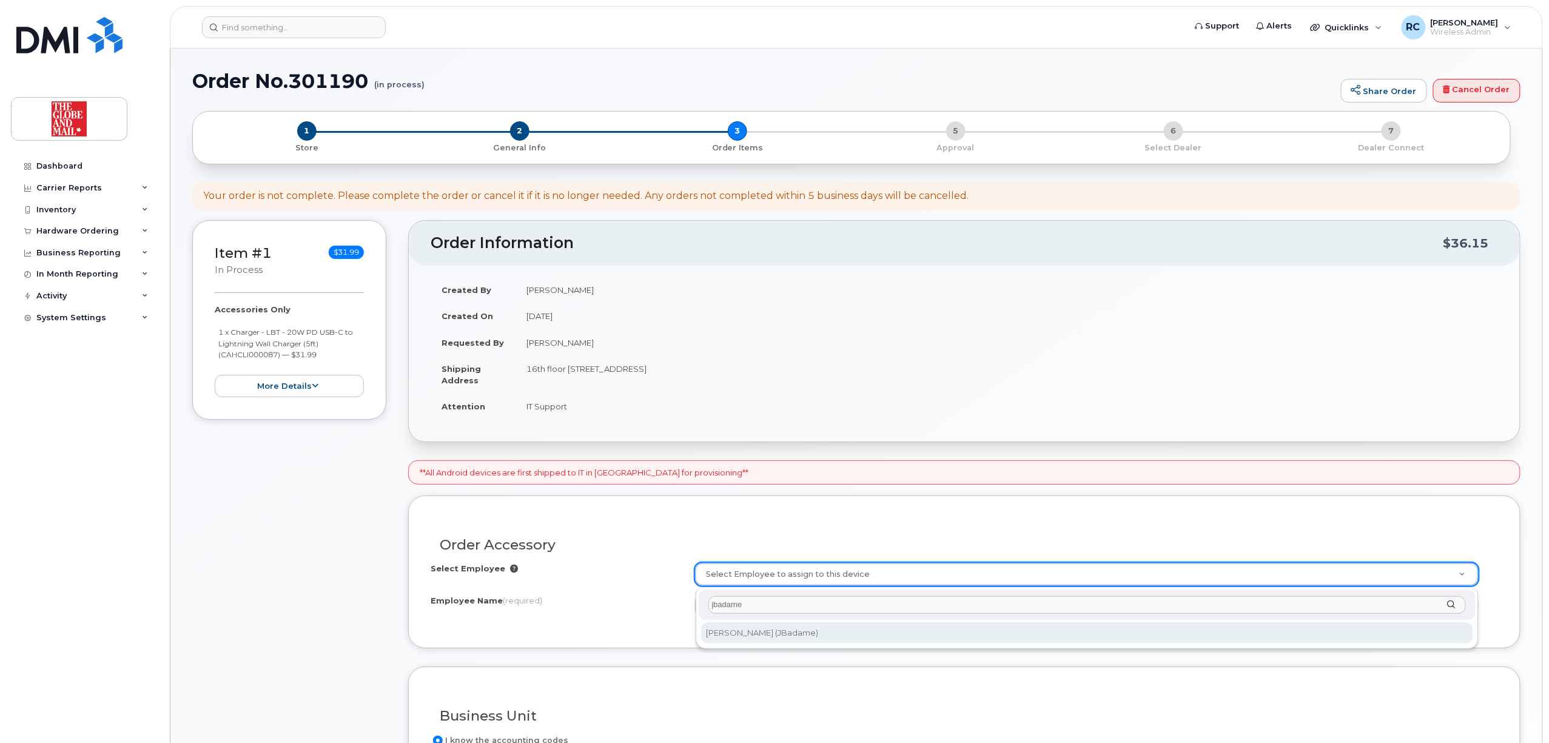
type input "jbadame"
type input "3007564"
type input "[PERSON_NAME]"
select select "720030"
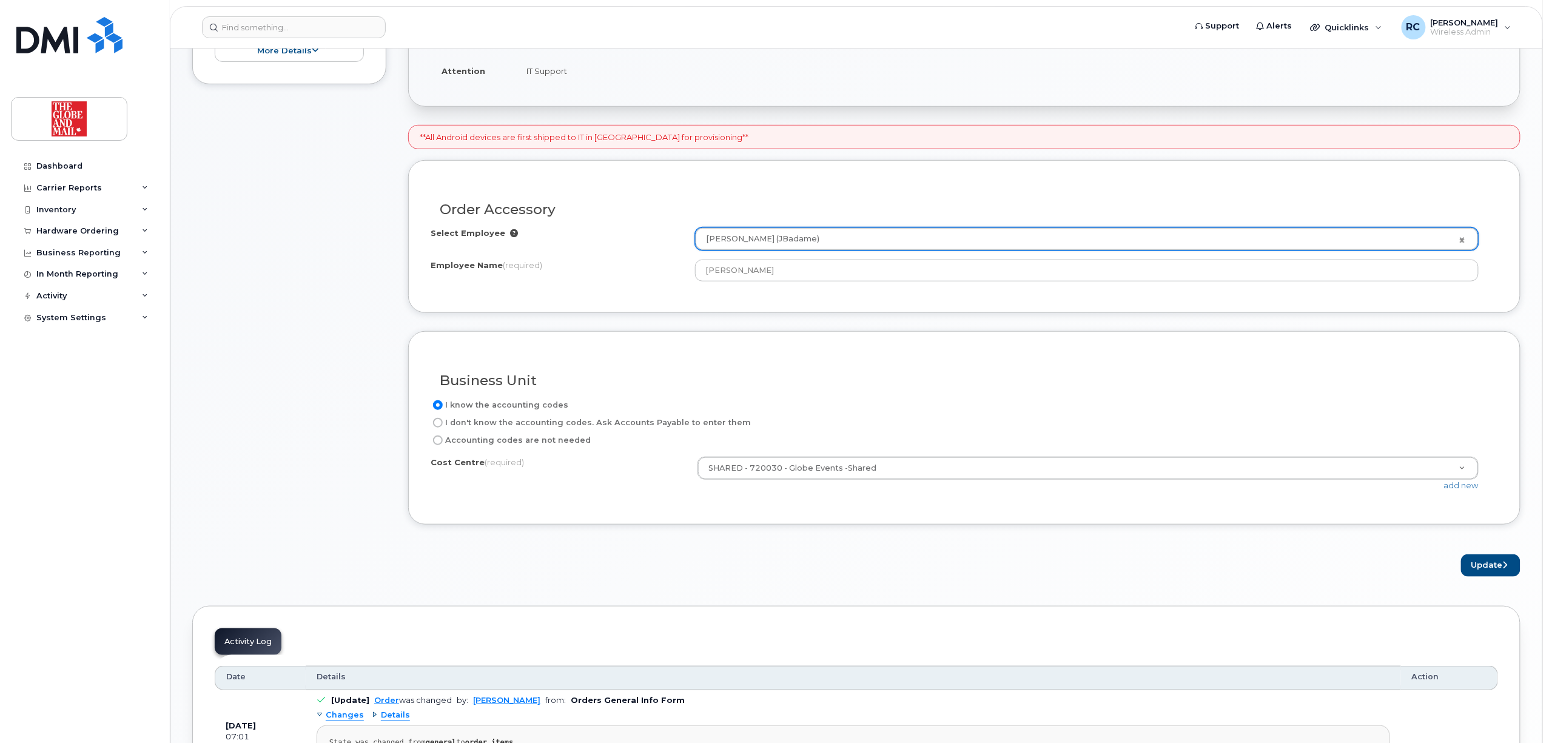
scroll to position [404, 0]
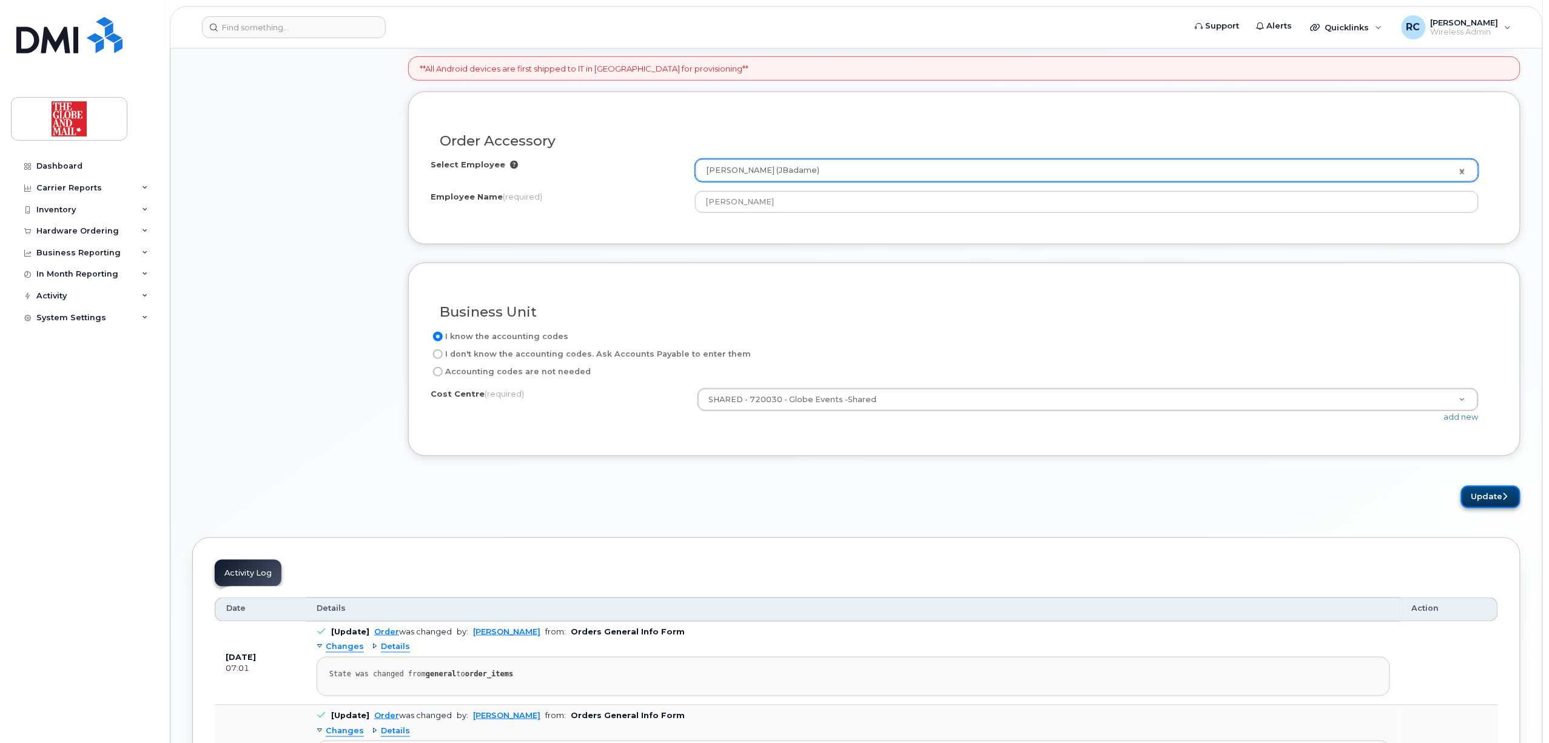
click at [1481, 501] on button "Update" at bounding box center [1490, 497] width 59 height 22
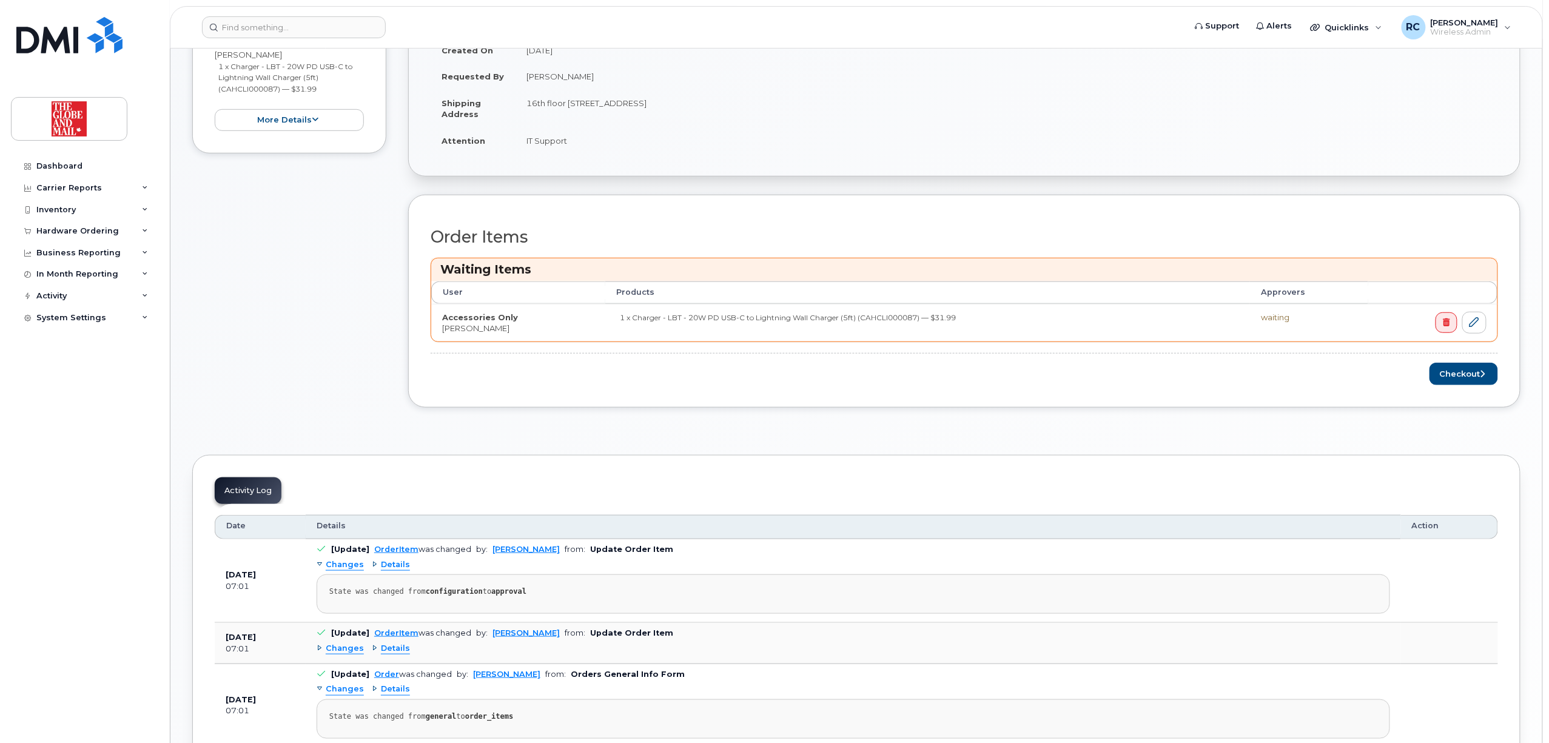
scroll to position [323, 0]
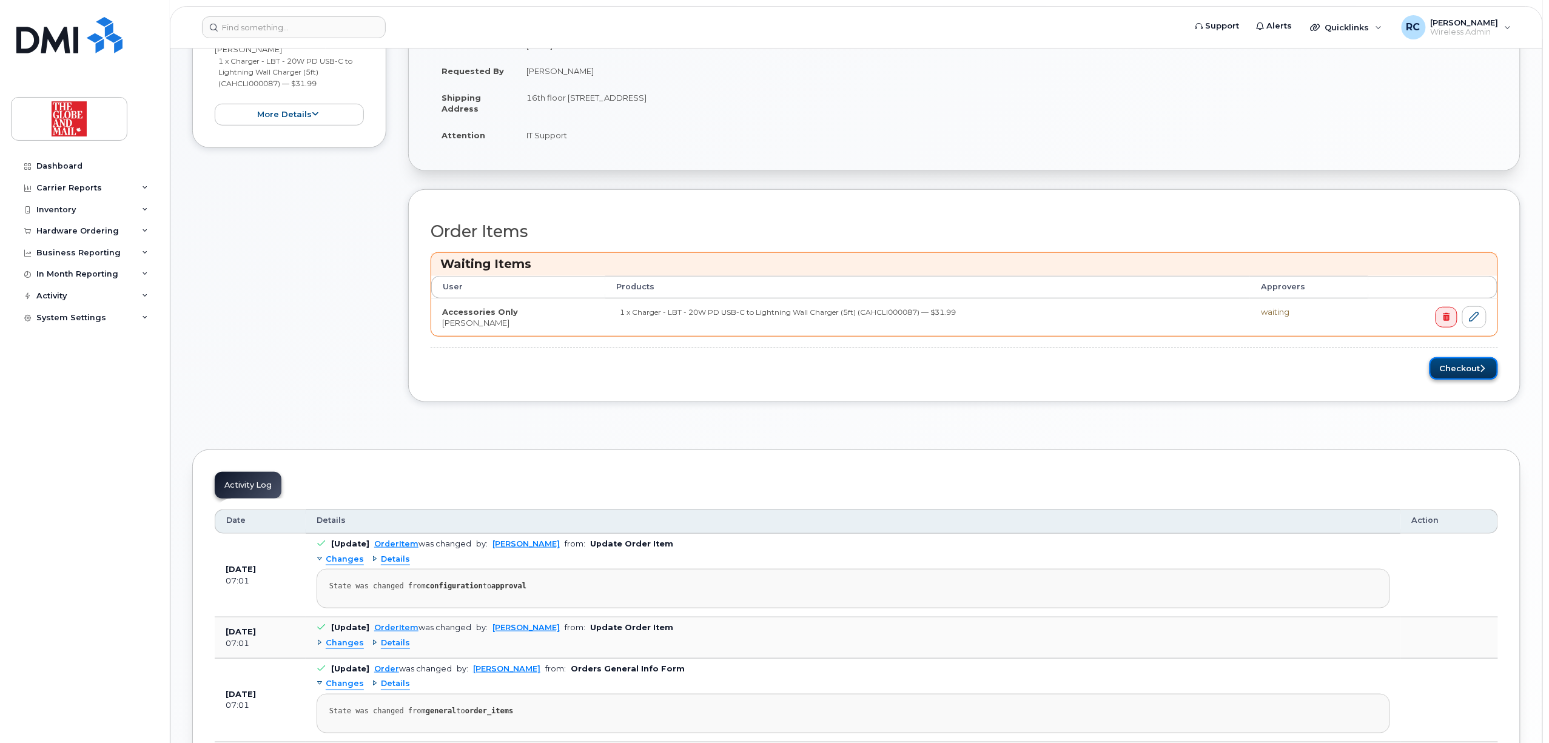
click at [1457, 369] on button "Checkout" at bounding box center [1463, 368] width 69 height 22
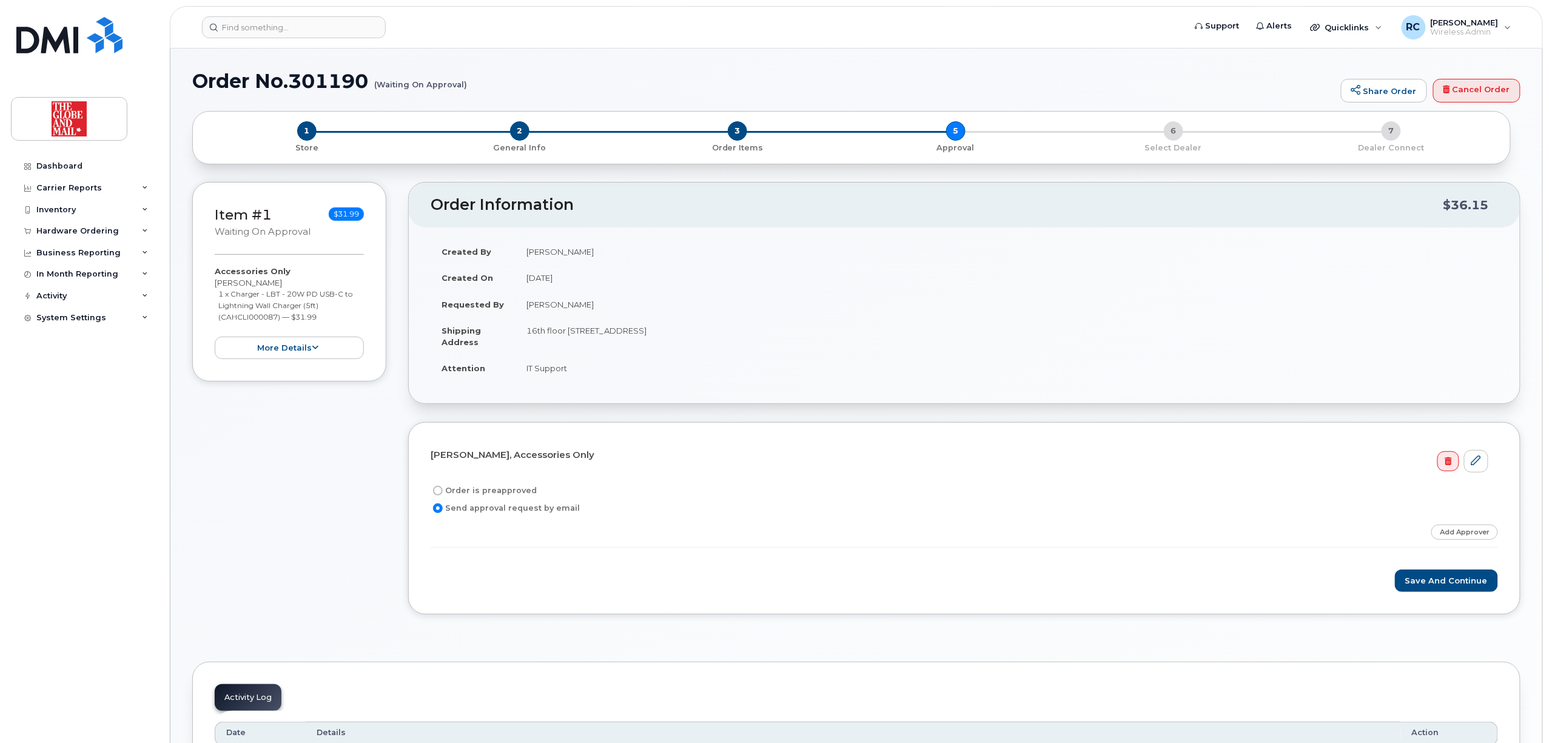
click at [463, 495] on label "Order is preapproved" at bounding box center [484, 490] width 106 height 15
click at [443, 495] on input "Order is preapproved" at bounding box center [438, 491] width 10 height 10
radio input "true"
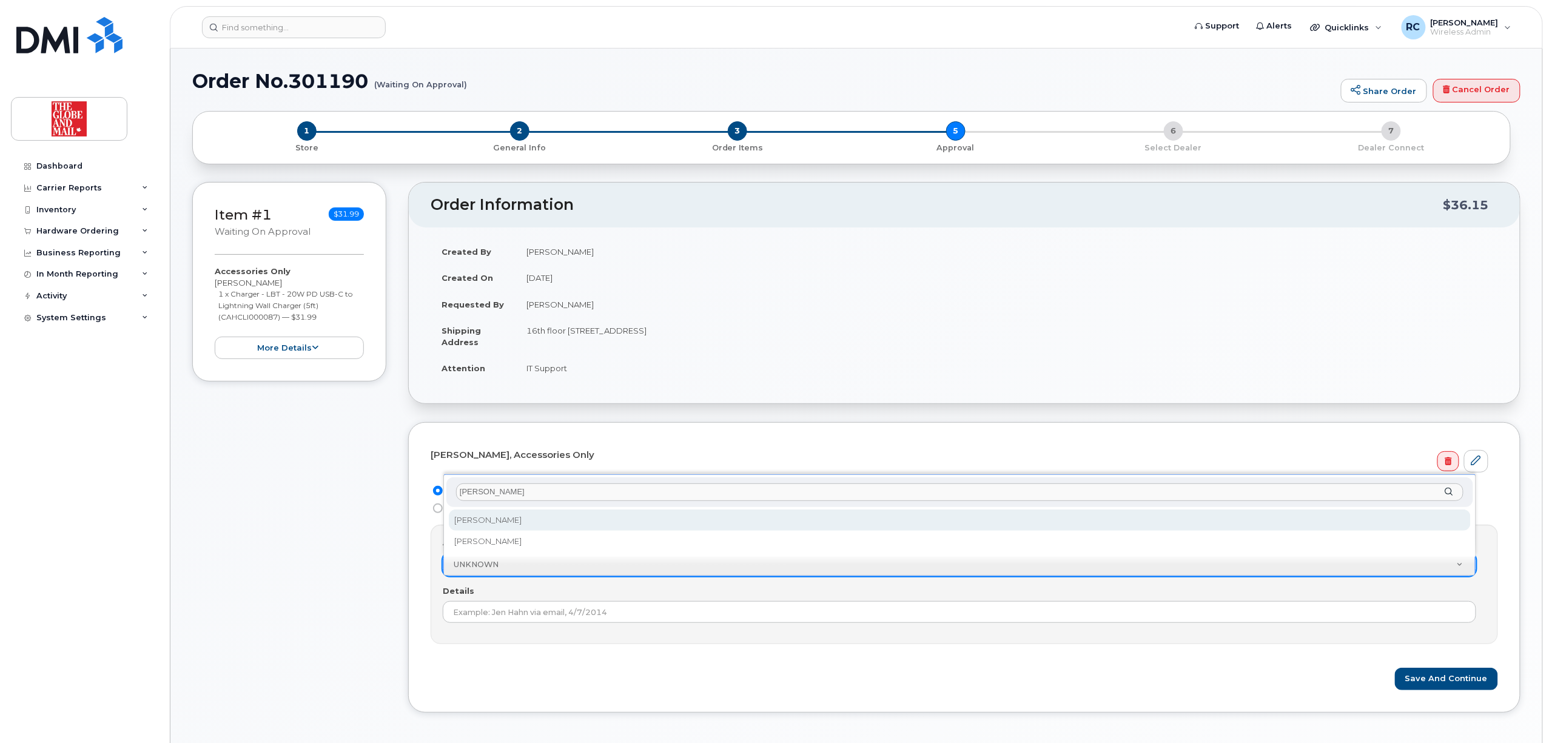
type input "richard"
select select "90378"
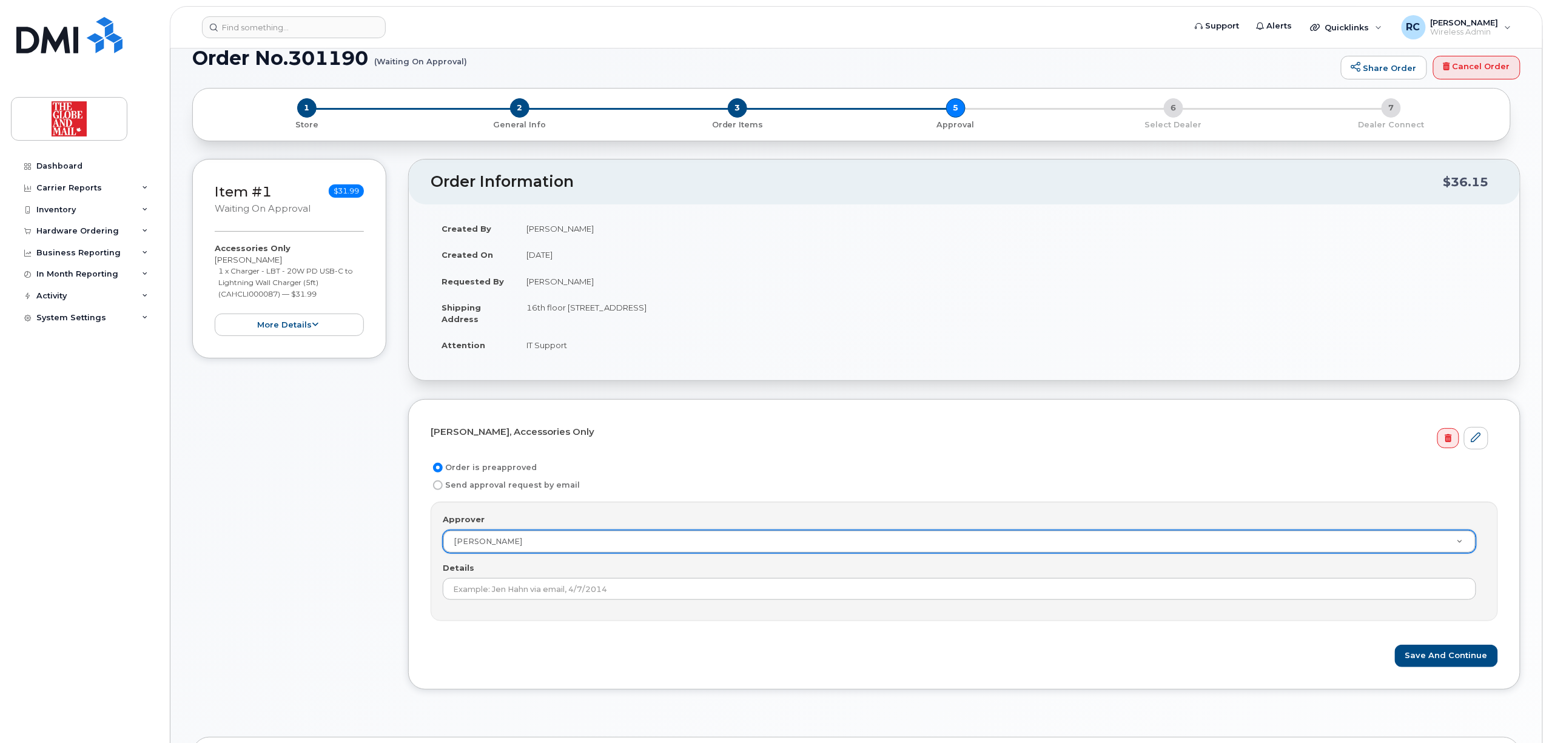
scroll to position [161, 0]
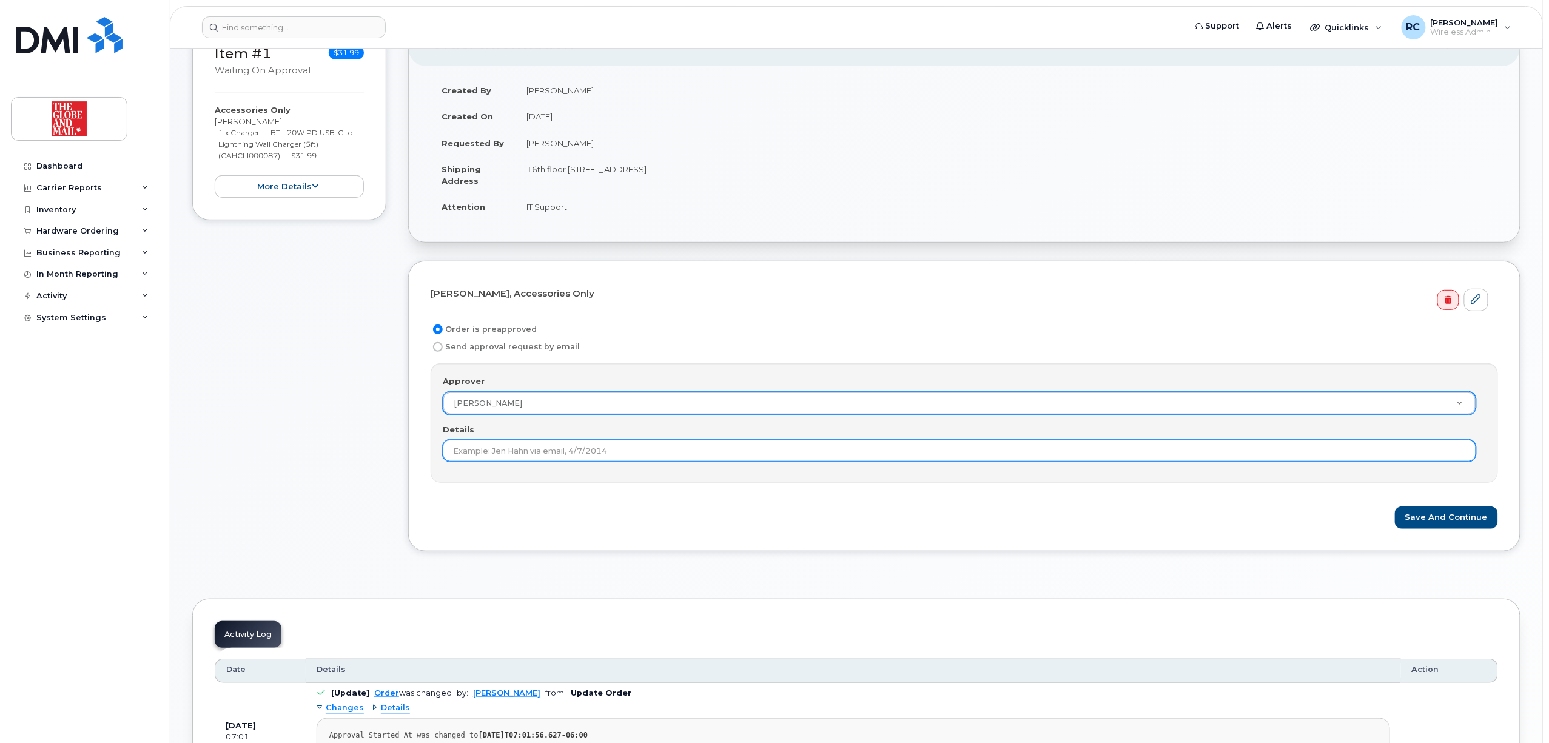
click at [674, 459] on input "Details" at bounding box center [959, 451] width 1033 height 22
type input "Jennifer Badame replacement charger"
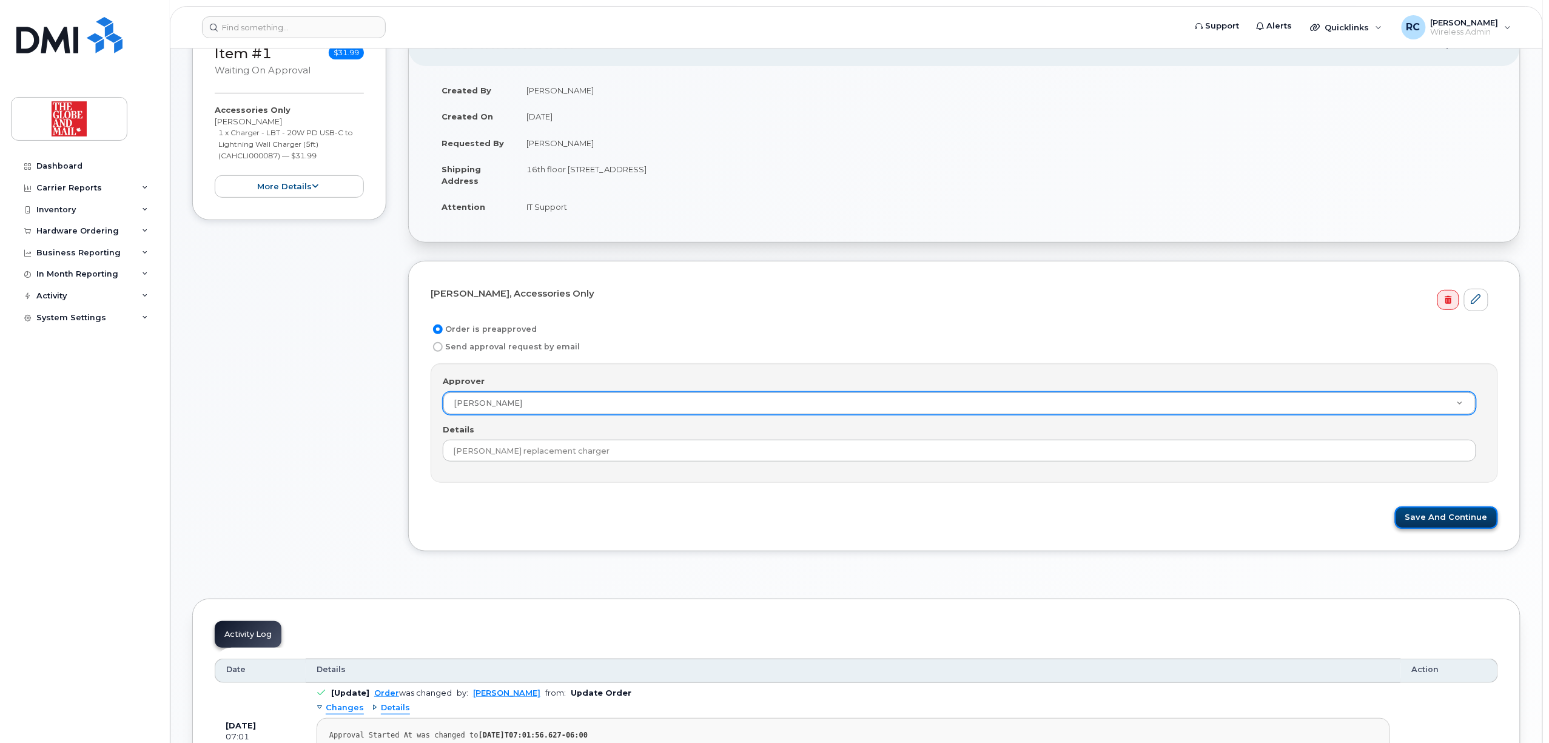
click at [1418, 525] on button "Save and Continue" at bounding box center [1446, 517] width 103 height 22
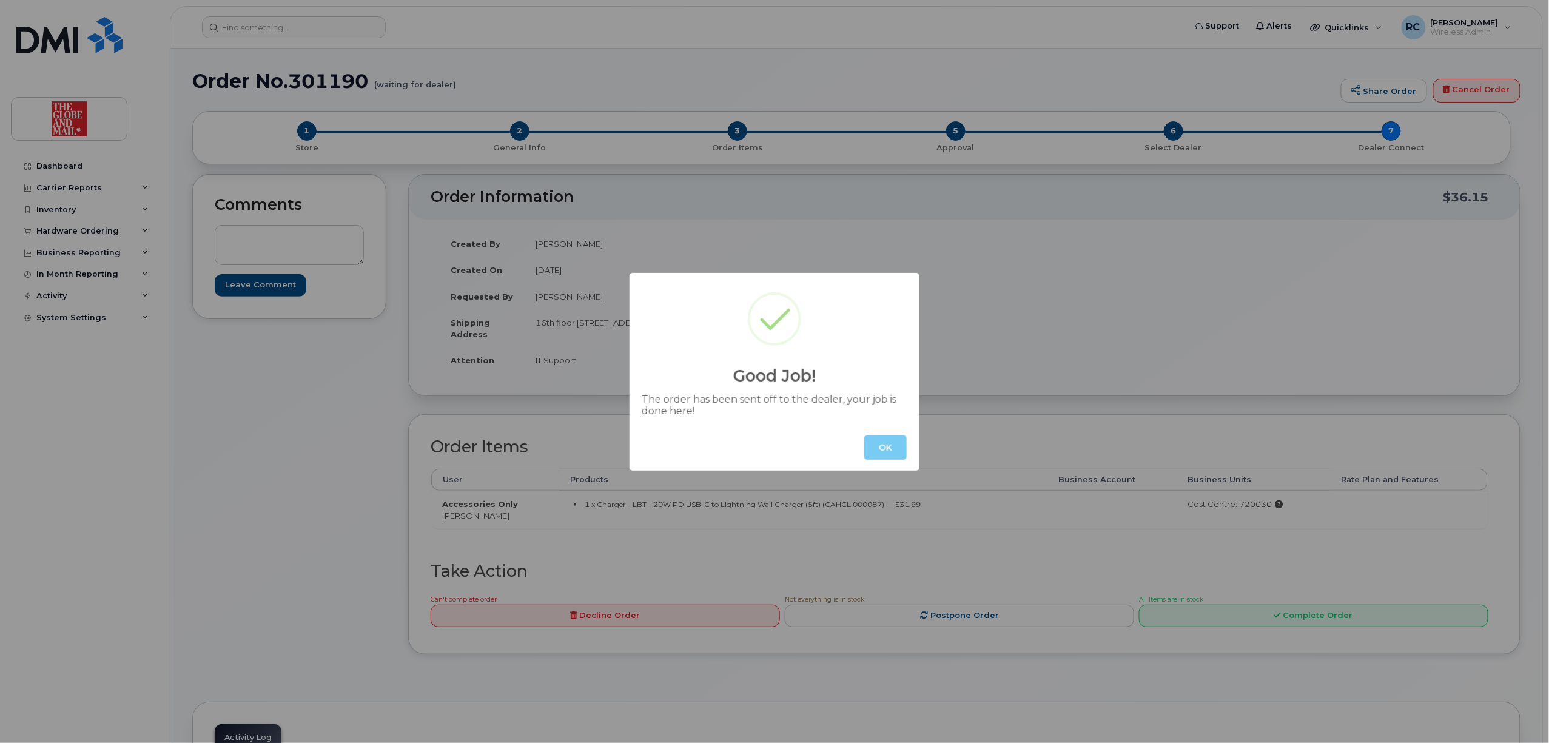
click at [885, 449] on button "OK" at bounding box center [885, 447] width 42 height 24
